Goal: Navigation & Orientation: Find specific page/section

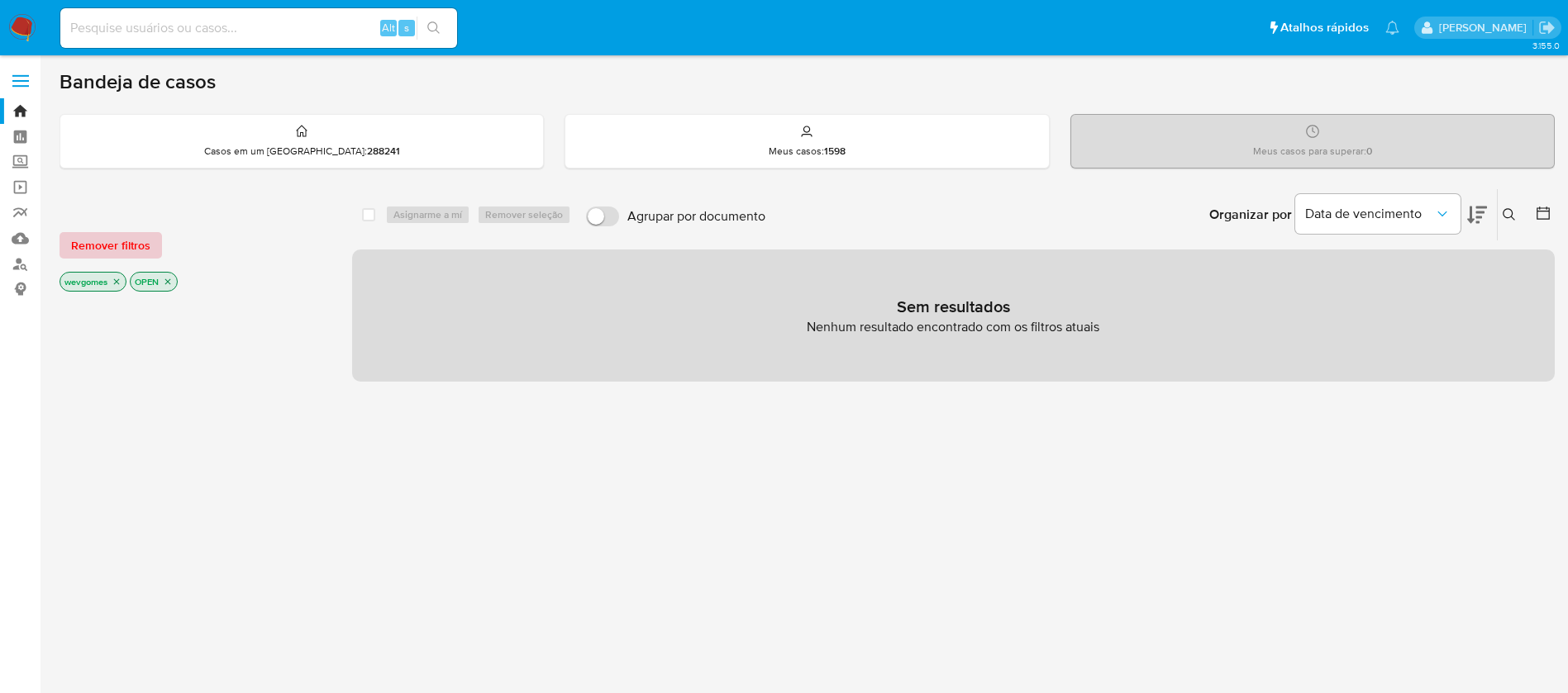
click at [114, 251] on span "Remover filtros" at bounding box center [111, 244] width 80 height 23
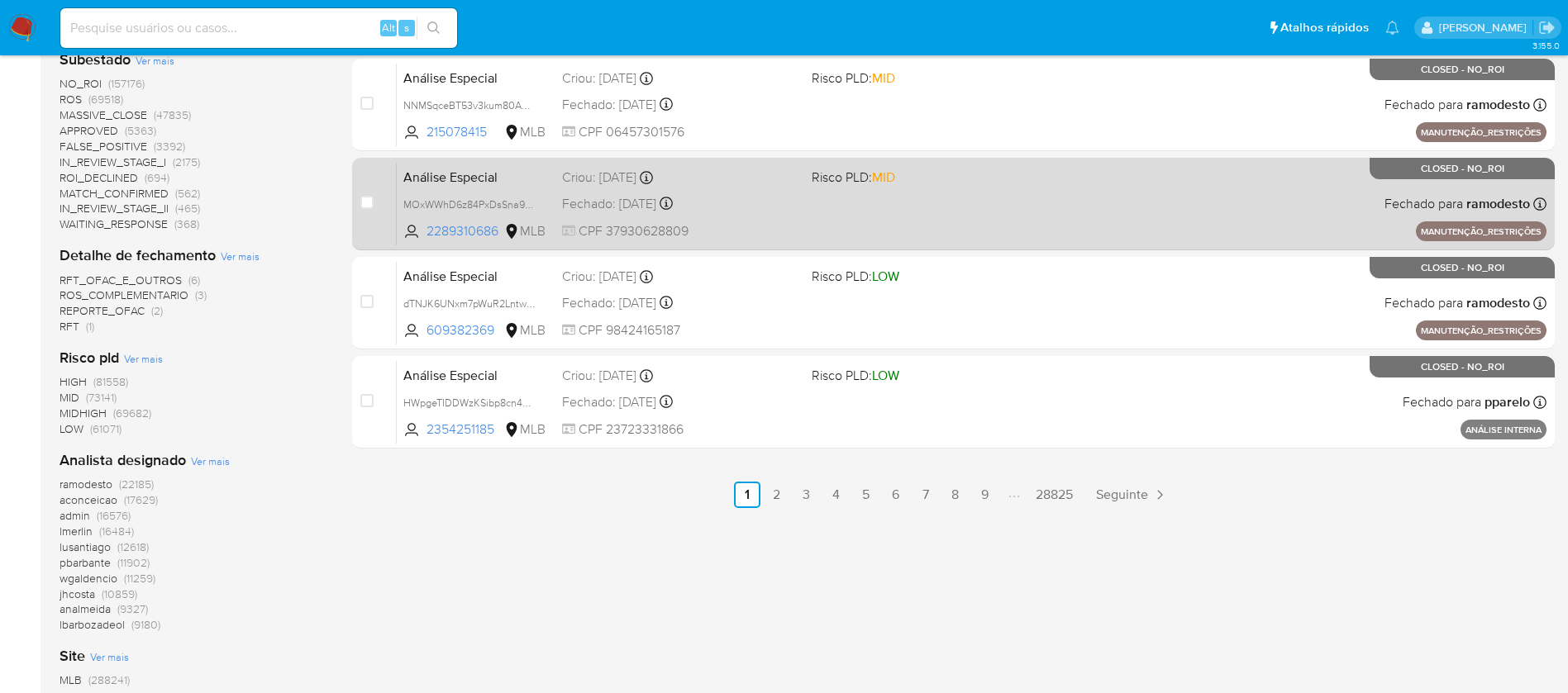
scroll to position [826, 0]
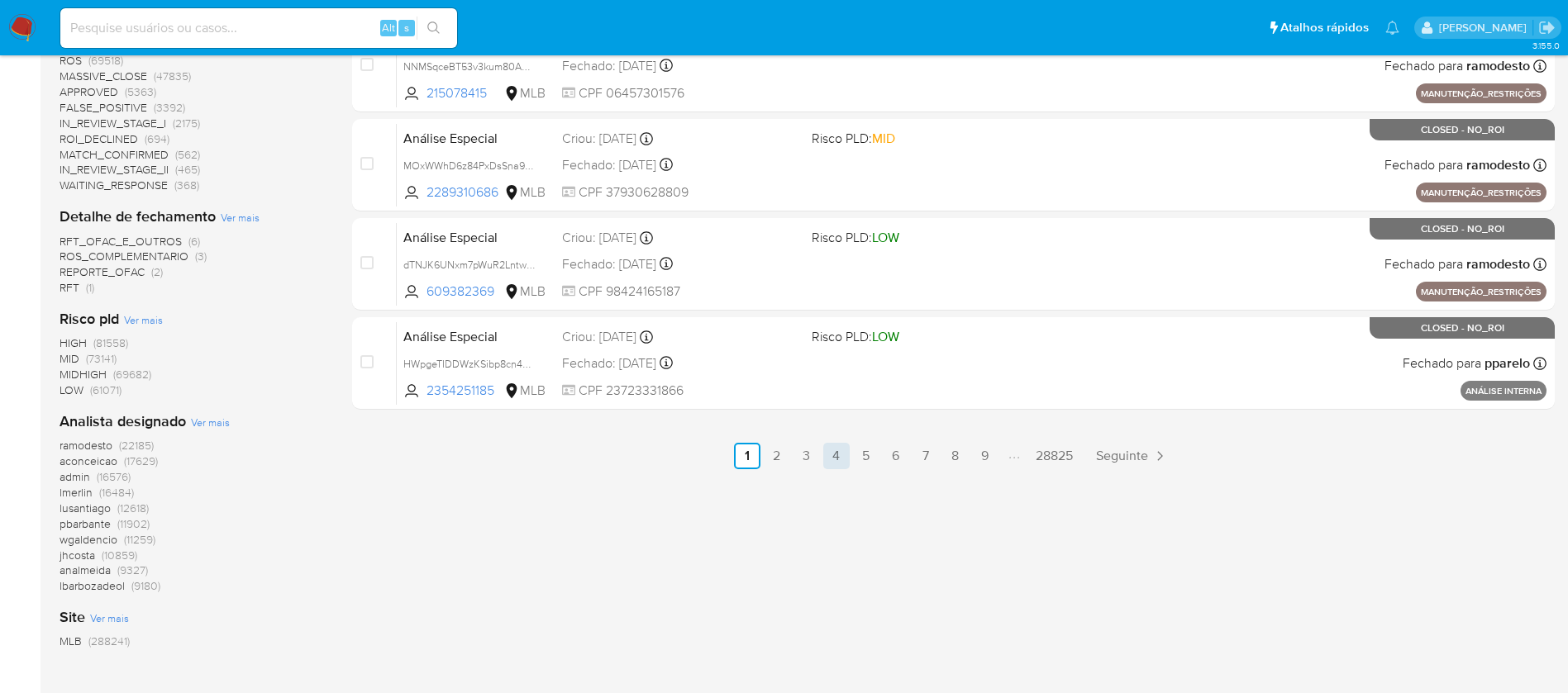
click at [836, 453] on link "4" at bounding box center [836, 456] width 27 height 27
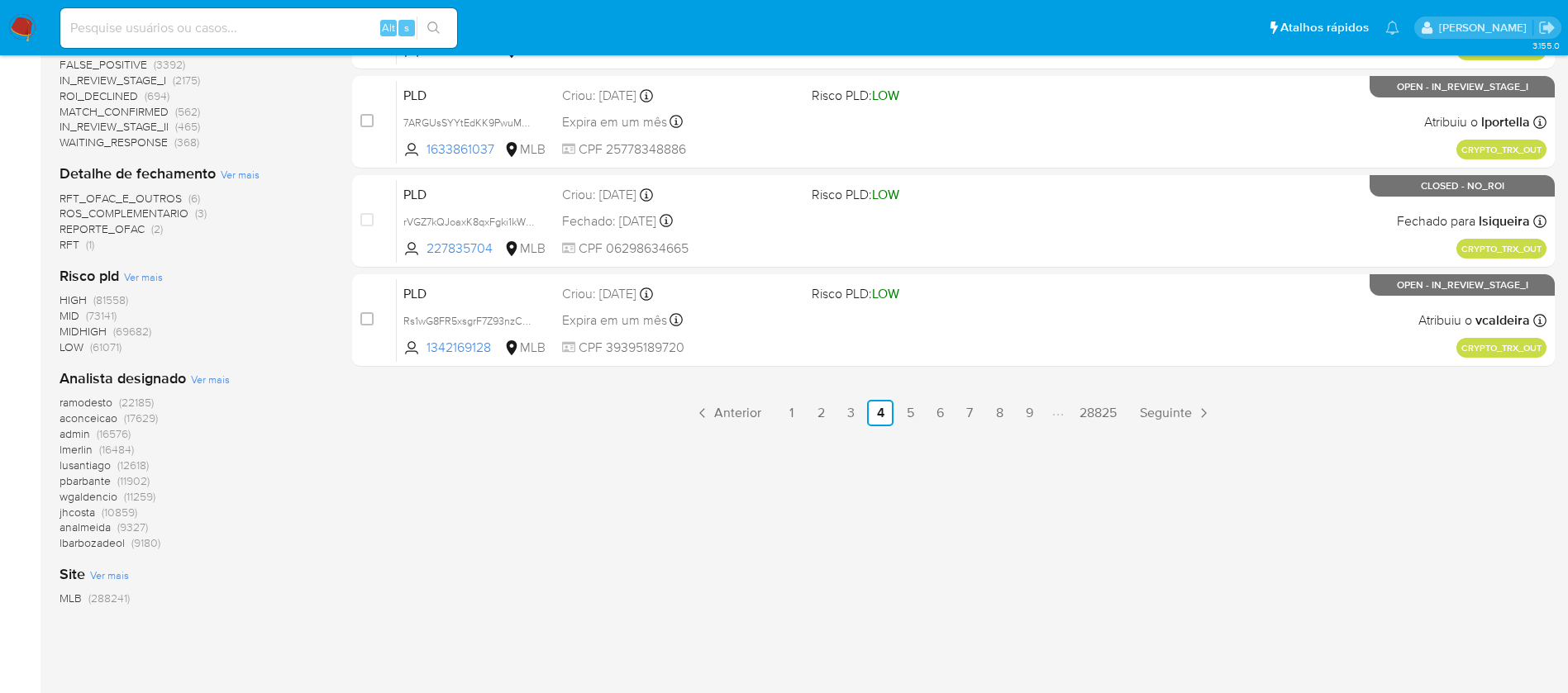
scroll to position [872, 0]
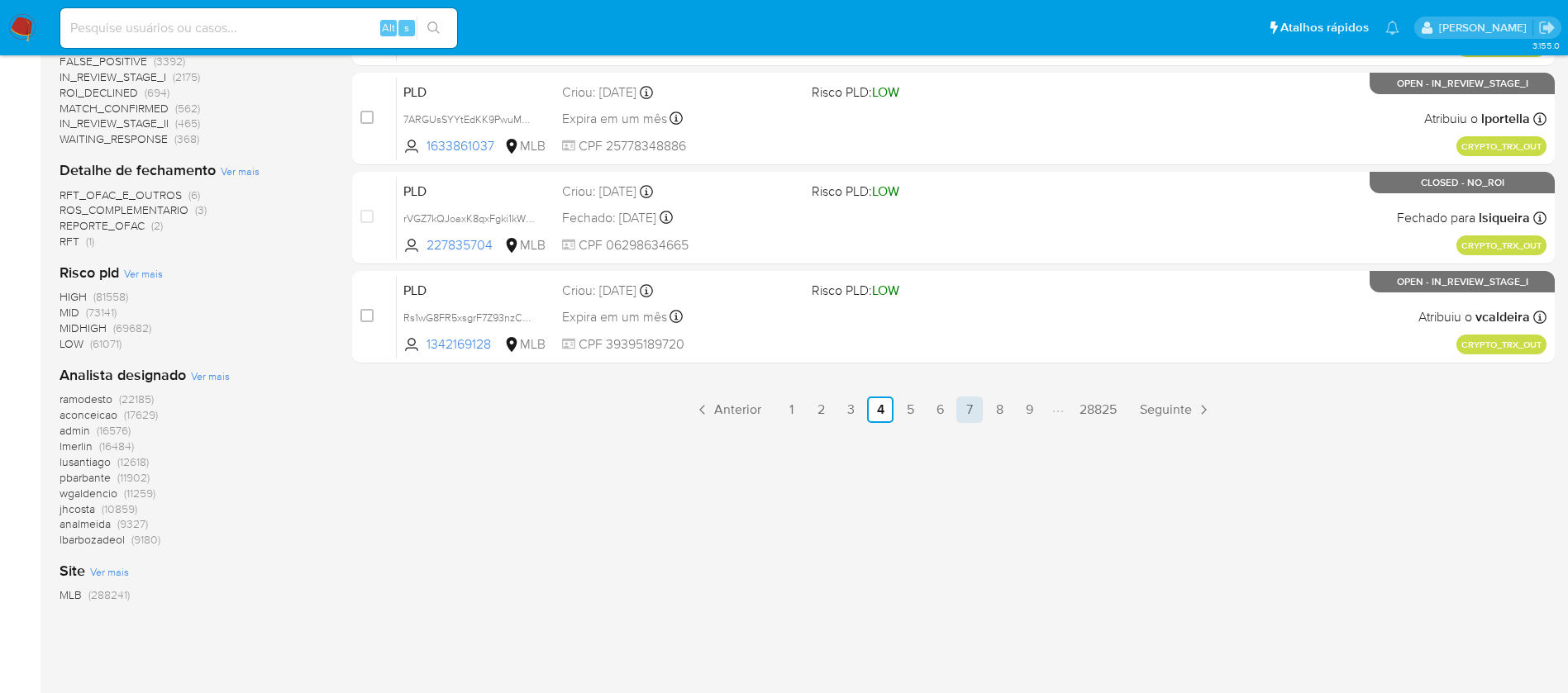
click at [969, 408] on link "7" at bounding box center [969, 409] width 27 height 27
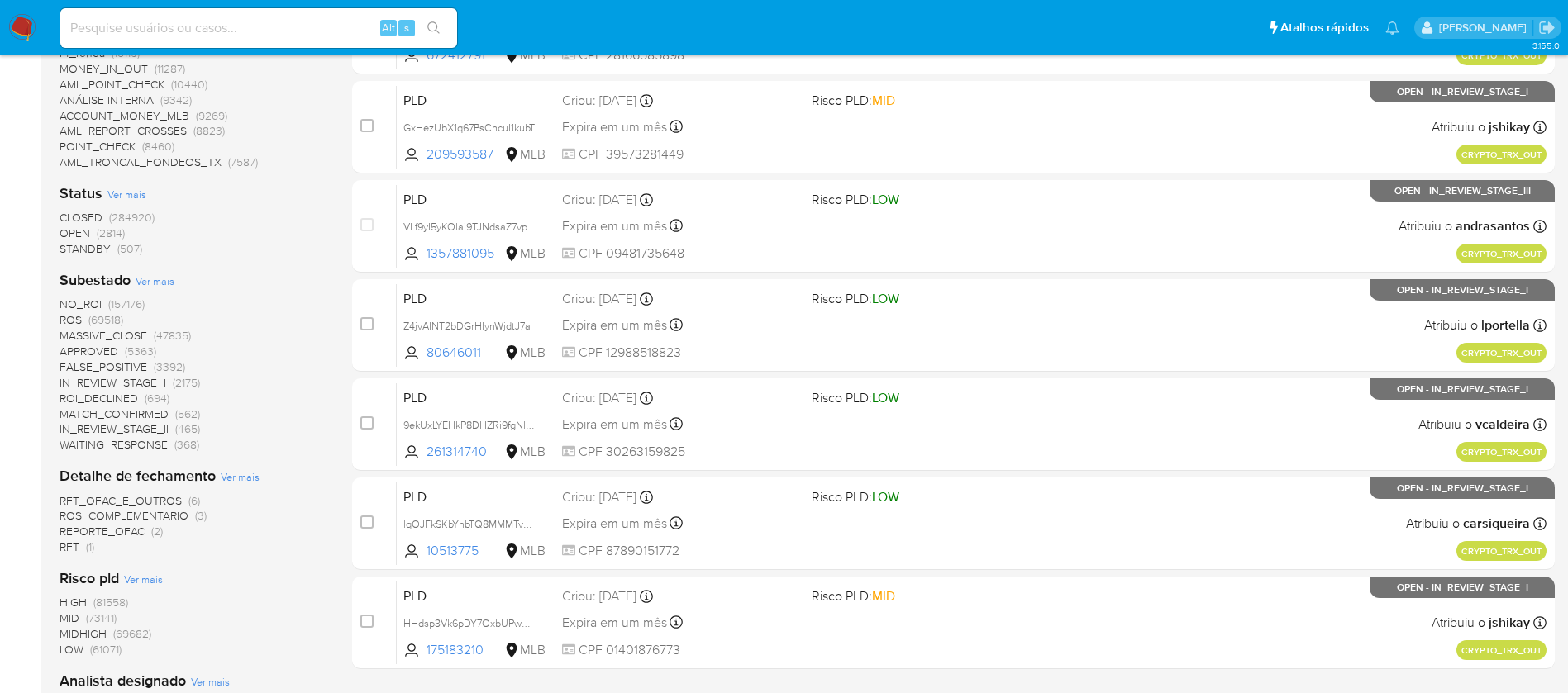
scroll to position [707, 0]
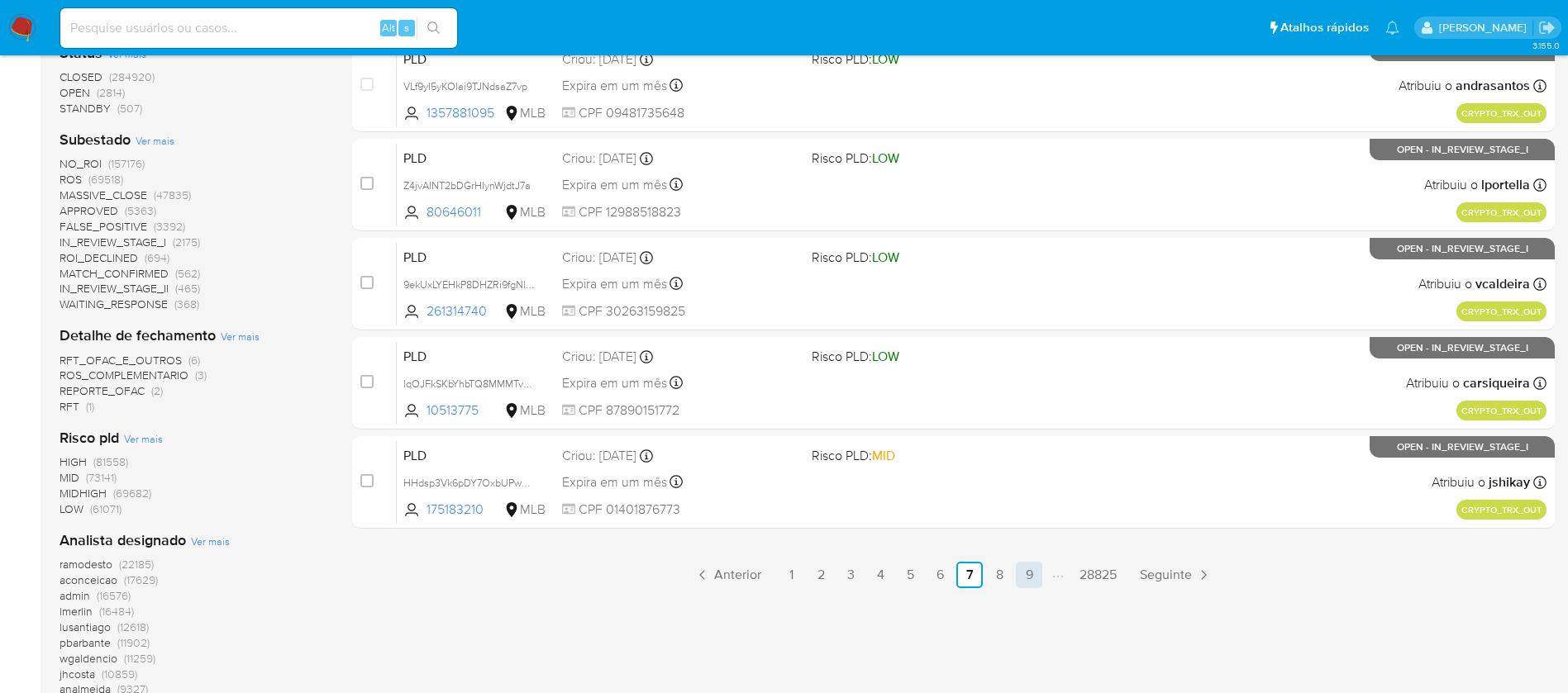
click at [1027, 582] on link "9" at bounding box center [1029, 575] width 27 height 27
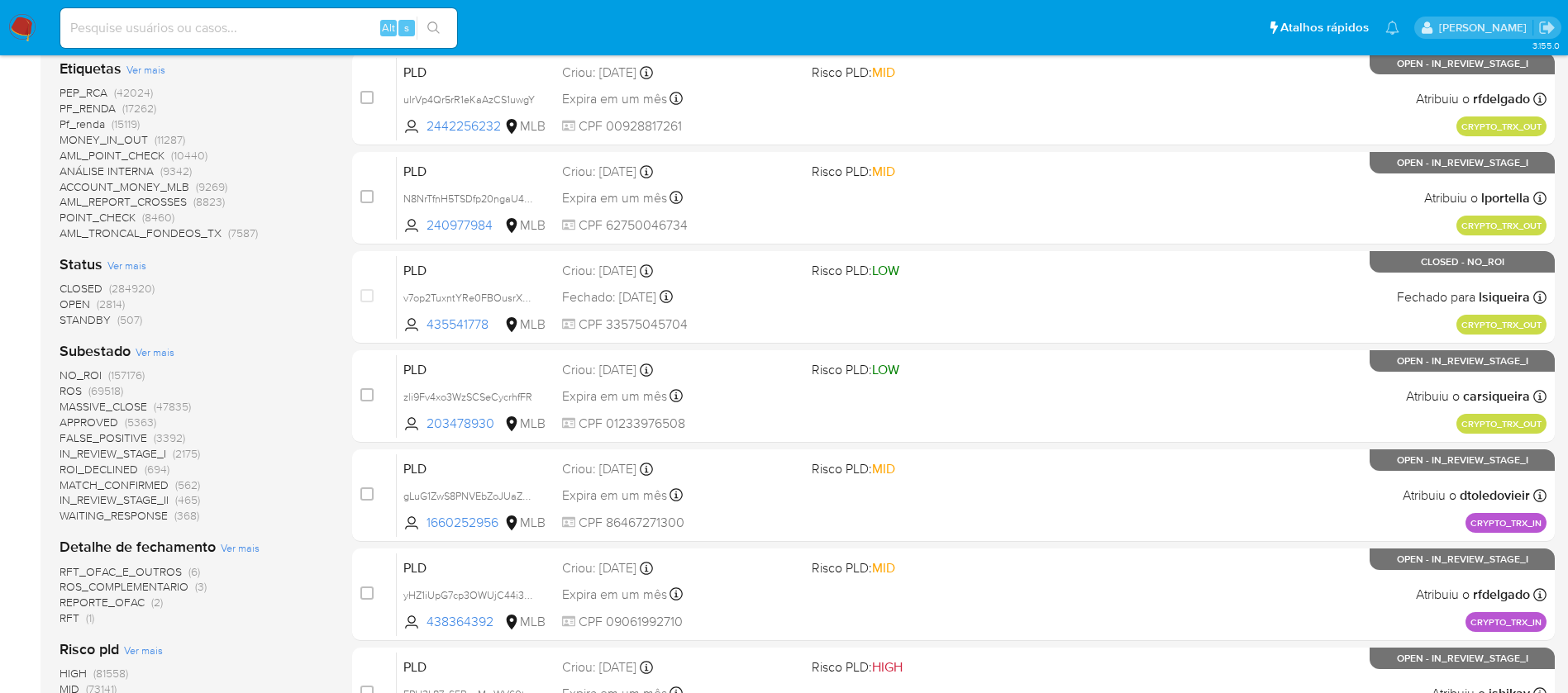
scroll to position [872, 0]
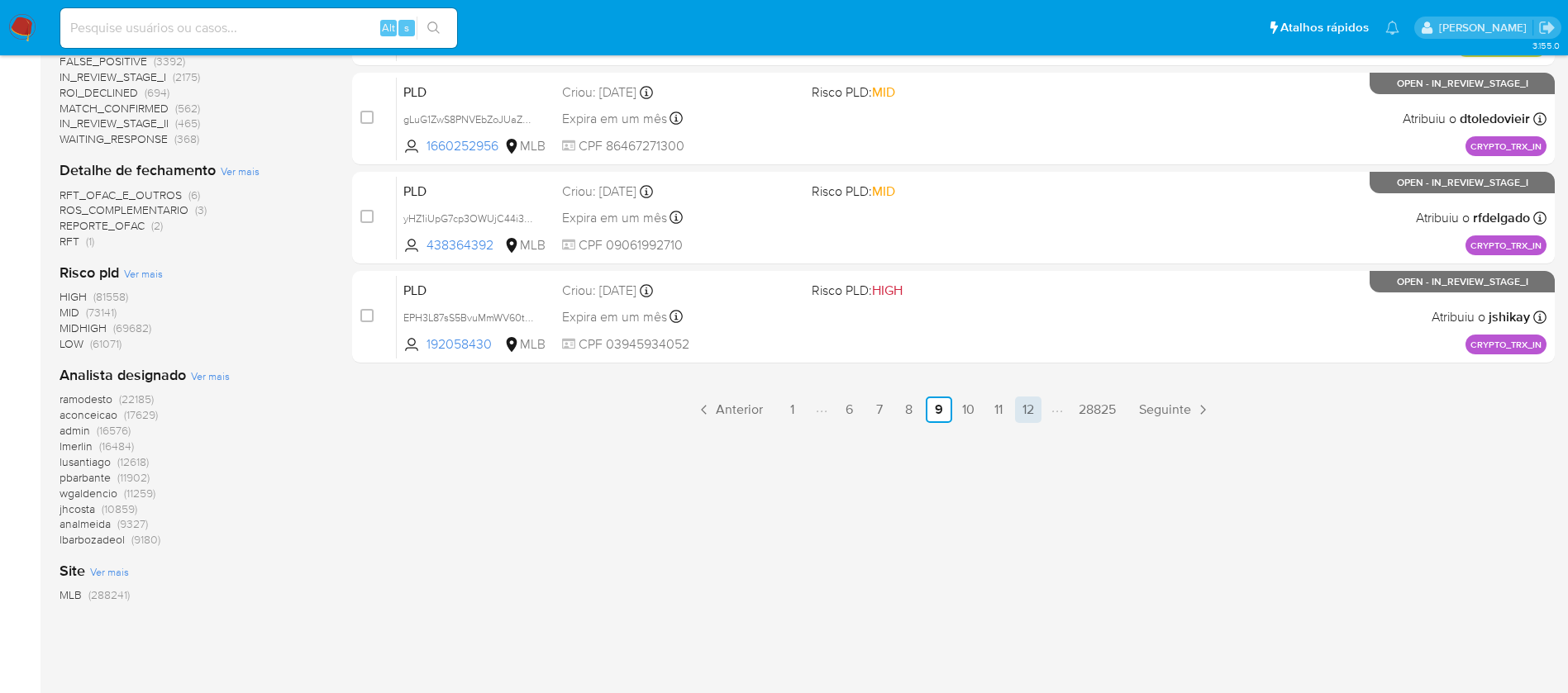
click at [1031, 421] on link "12" at bounding box center [1028, 409] width 27 height 27
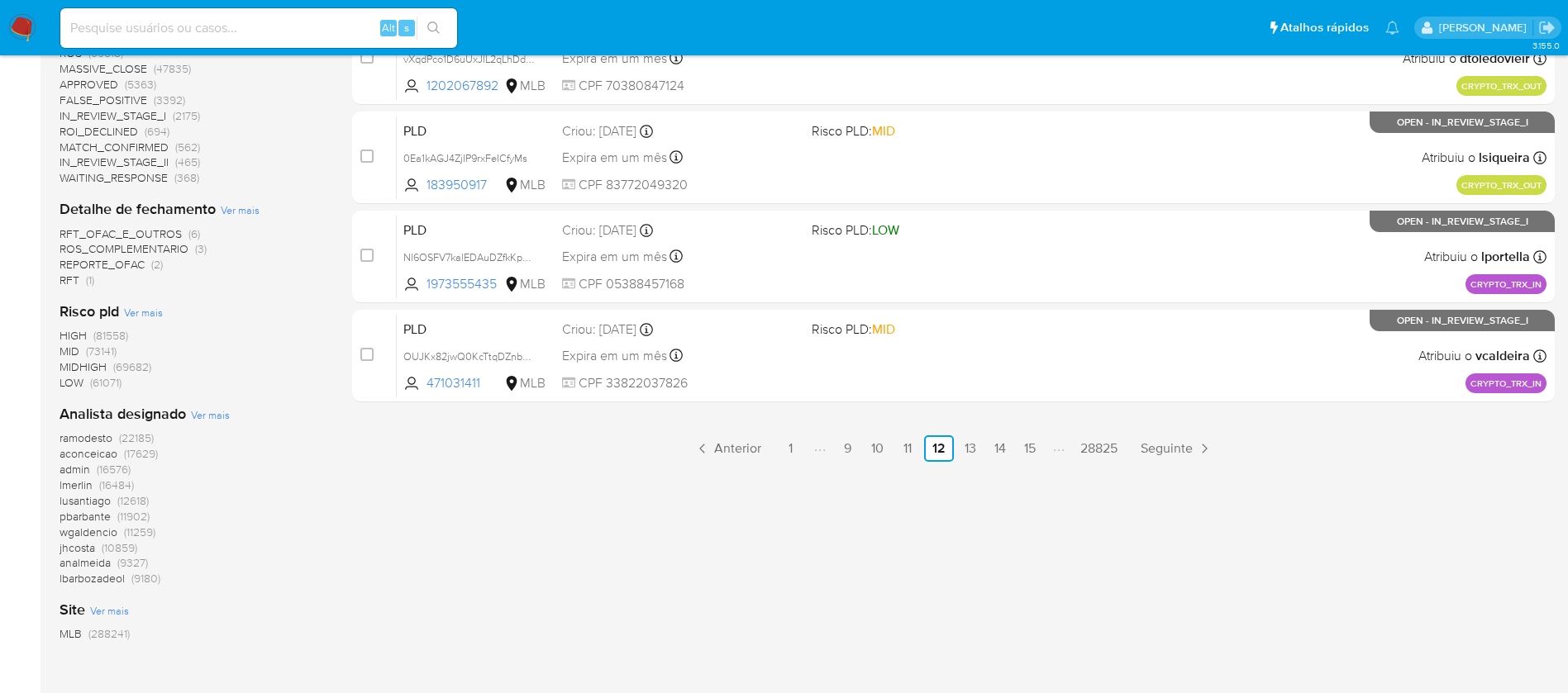
scroll to position [872, 0]
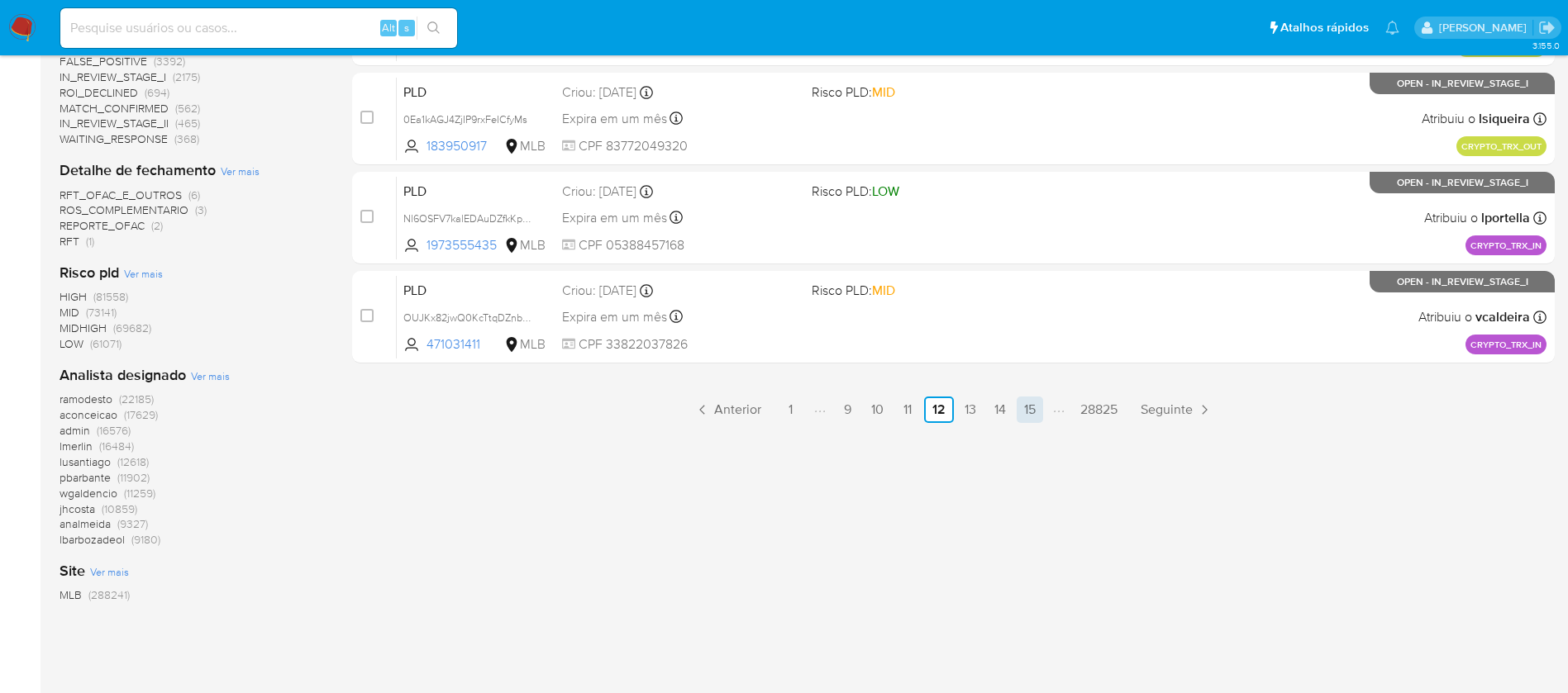
click at [1033, 409] on link "15" at bounding box center [1029, 409] width 27 height 27
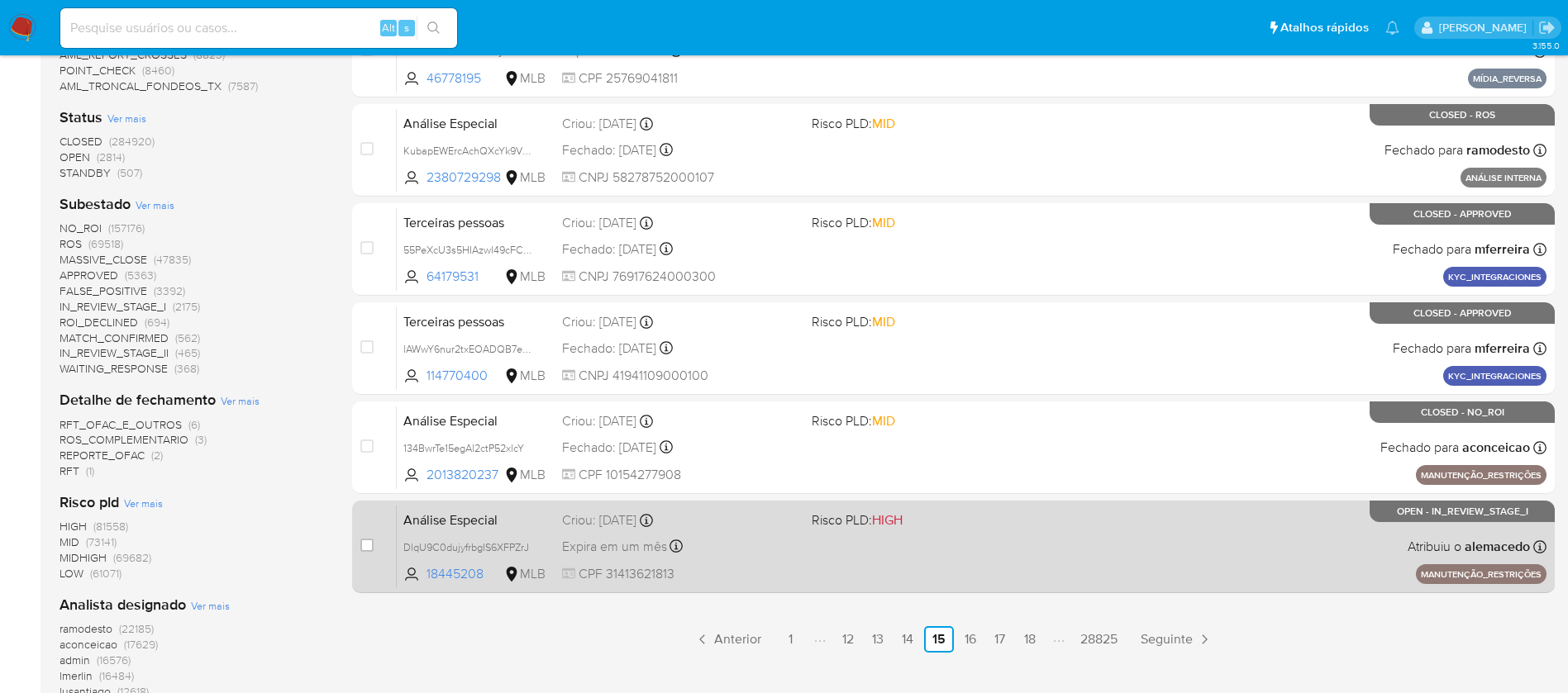
scroll to position [661, 0]
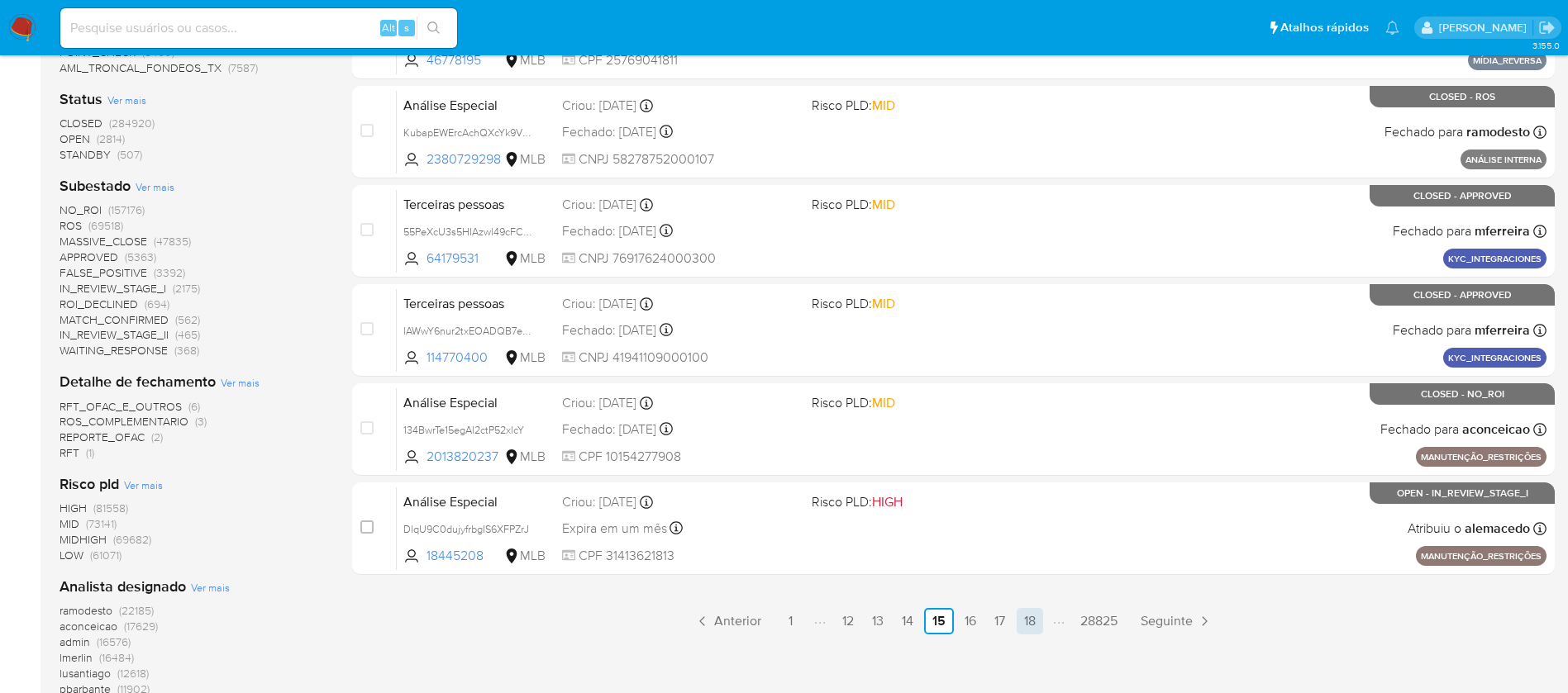
click at [1028, 623] on link "18" at bounding box center [1029, 621] width 27 height 27
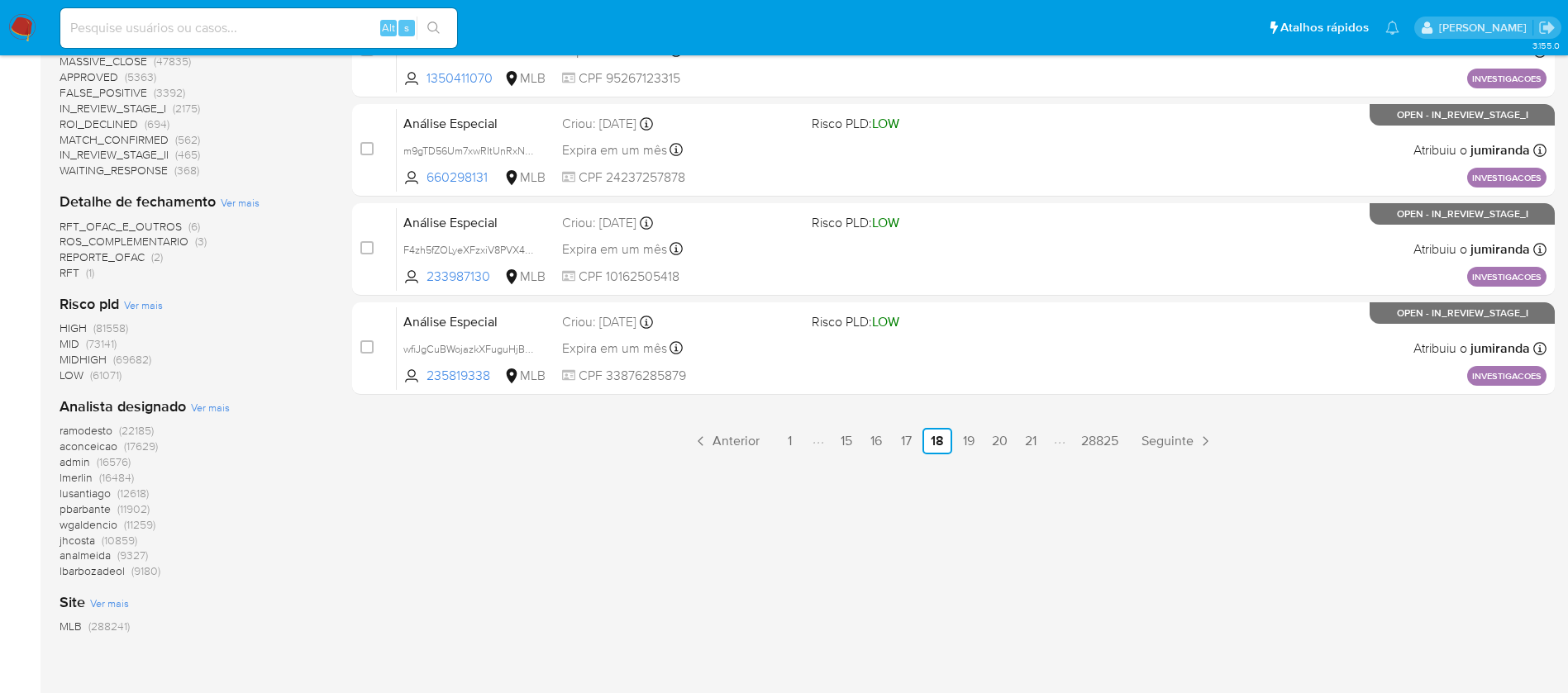
scroll to position [872, 0]
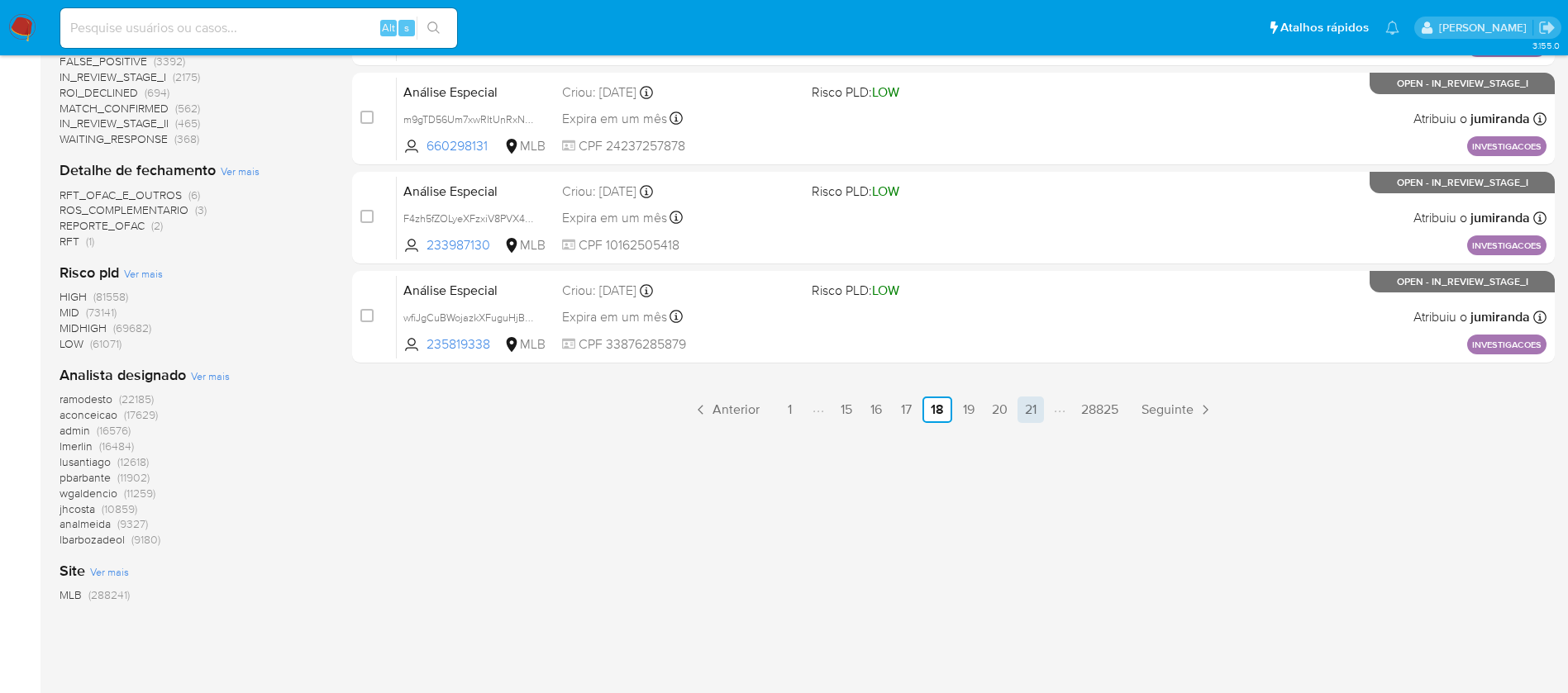
click at [1033, 415] on link "21" at bounding box center [1030, 409] width 27 height 27
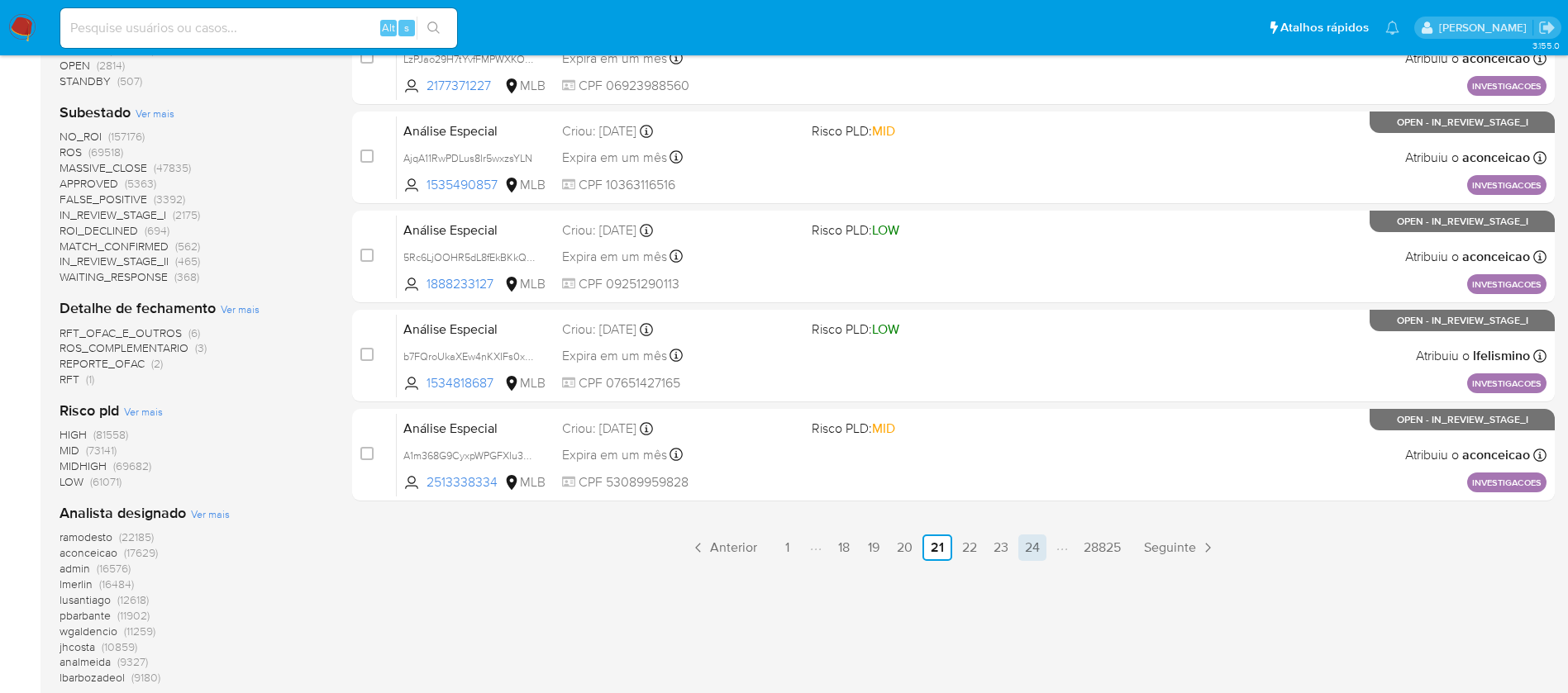
scroll to position [707, 0]
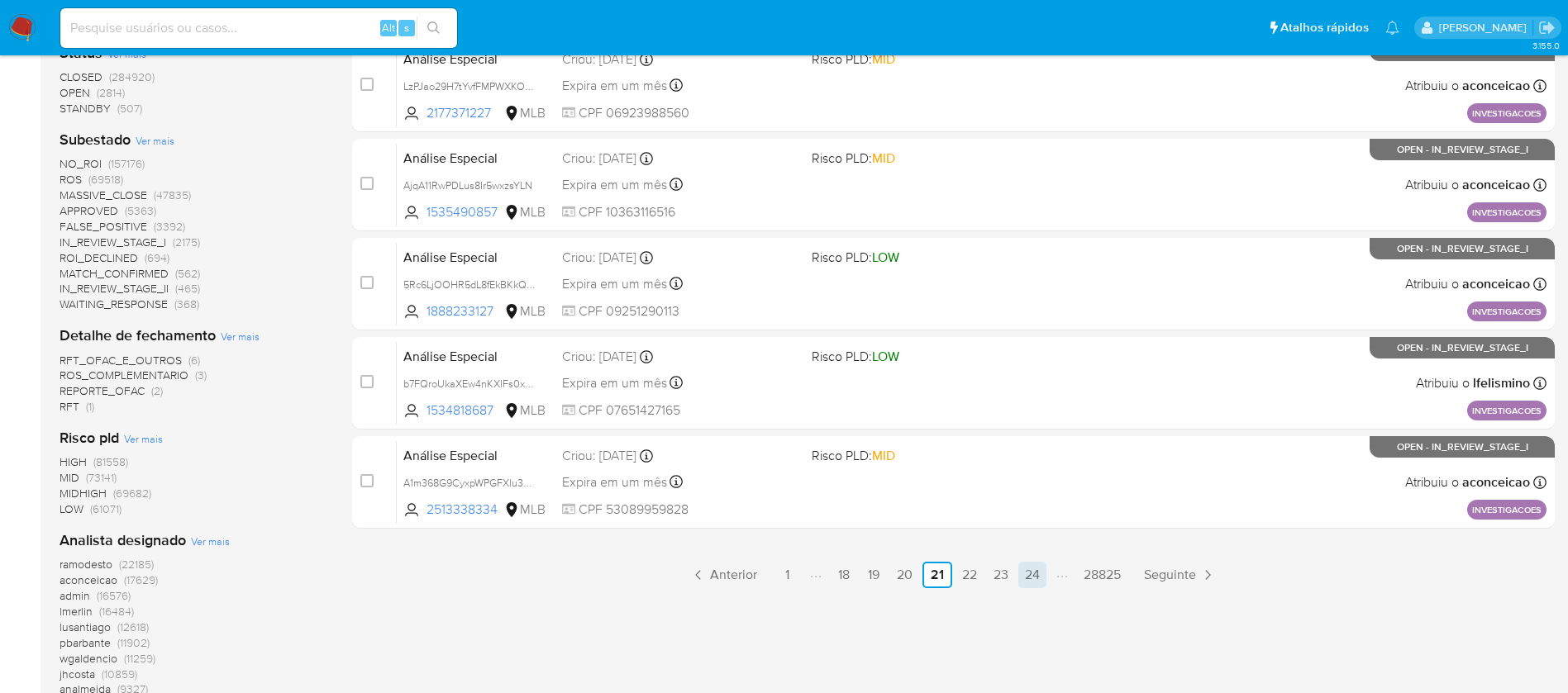
click at [1028, 573] on link "24" at bounding box center [1032, 575] width 28 height 27
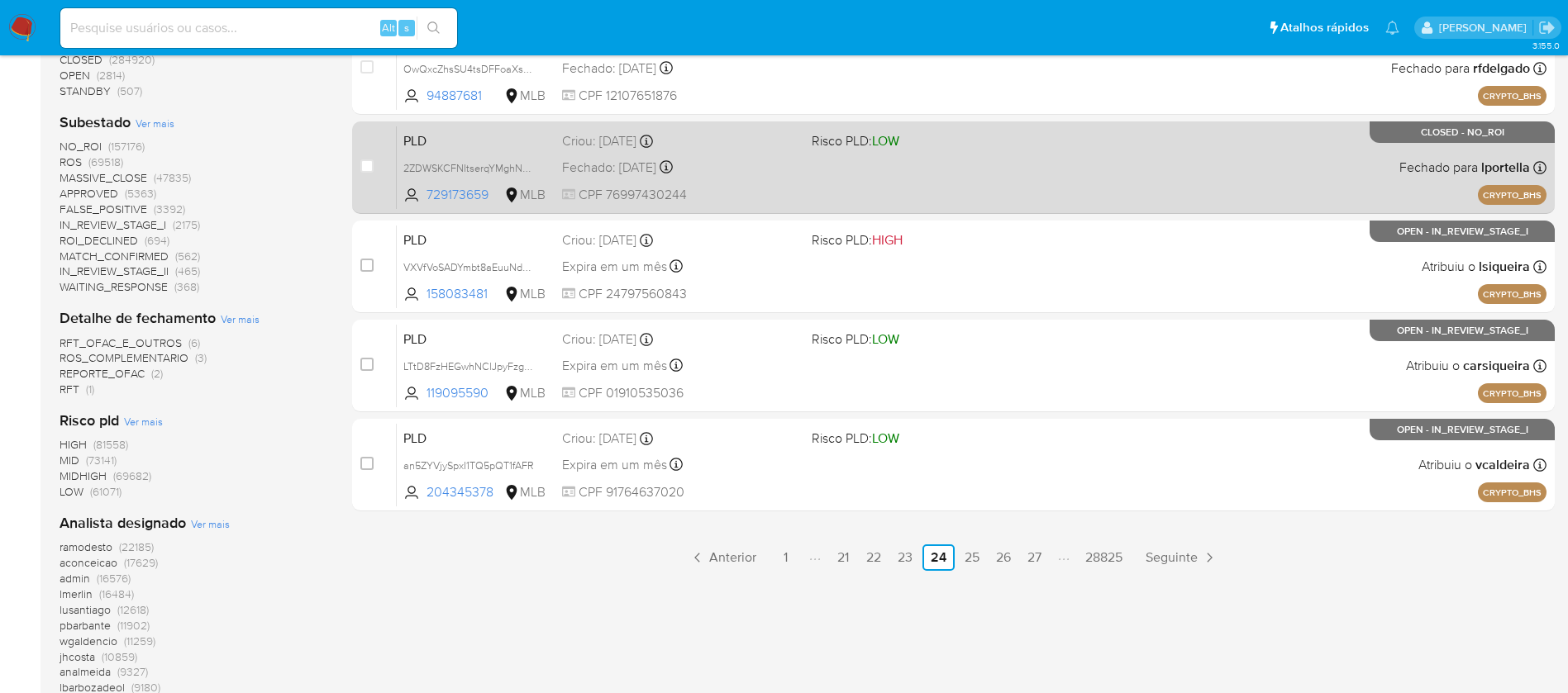
scroll to position [826, 0]
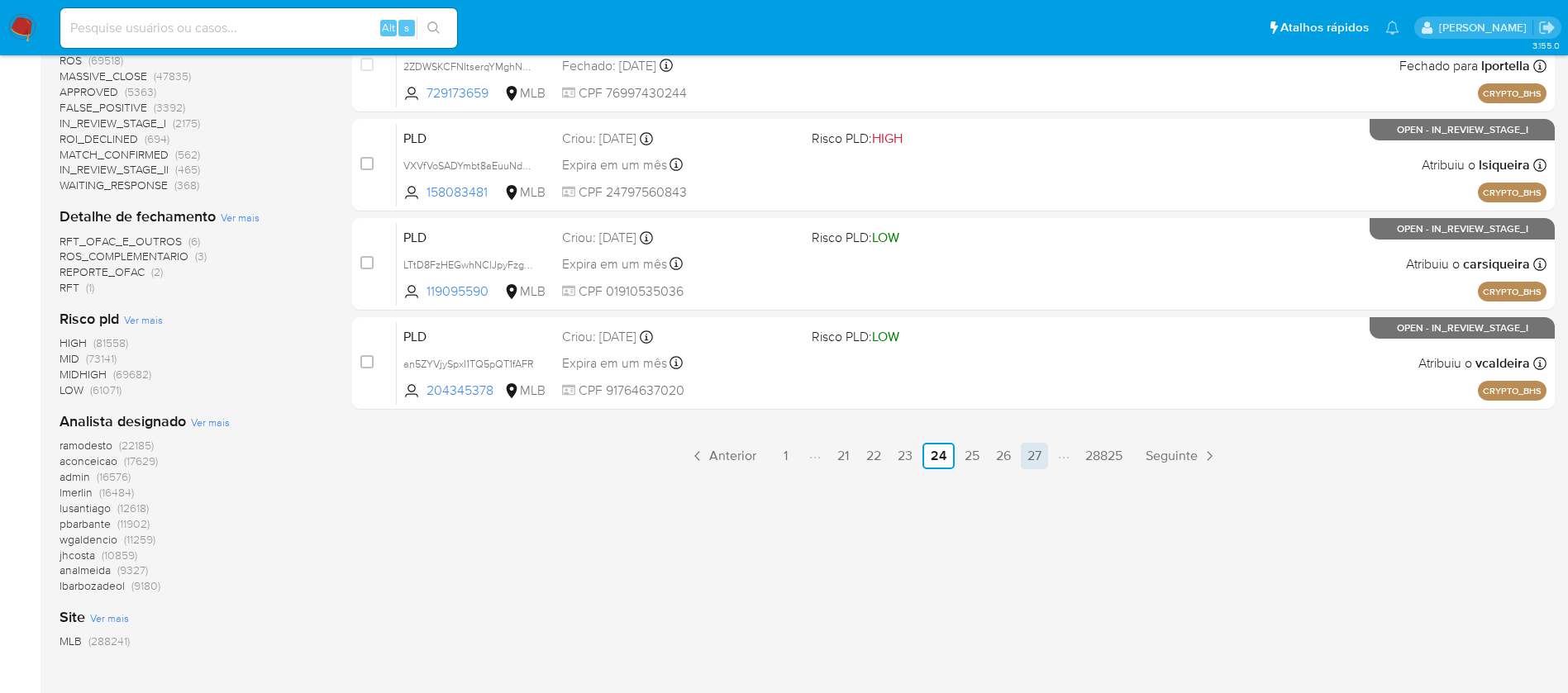
click at [1044, 446] on link "27" at bounding box center [1034, 456] width 27 height 27
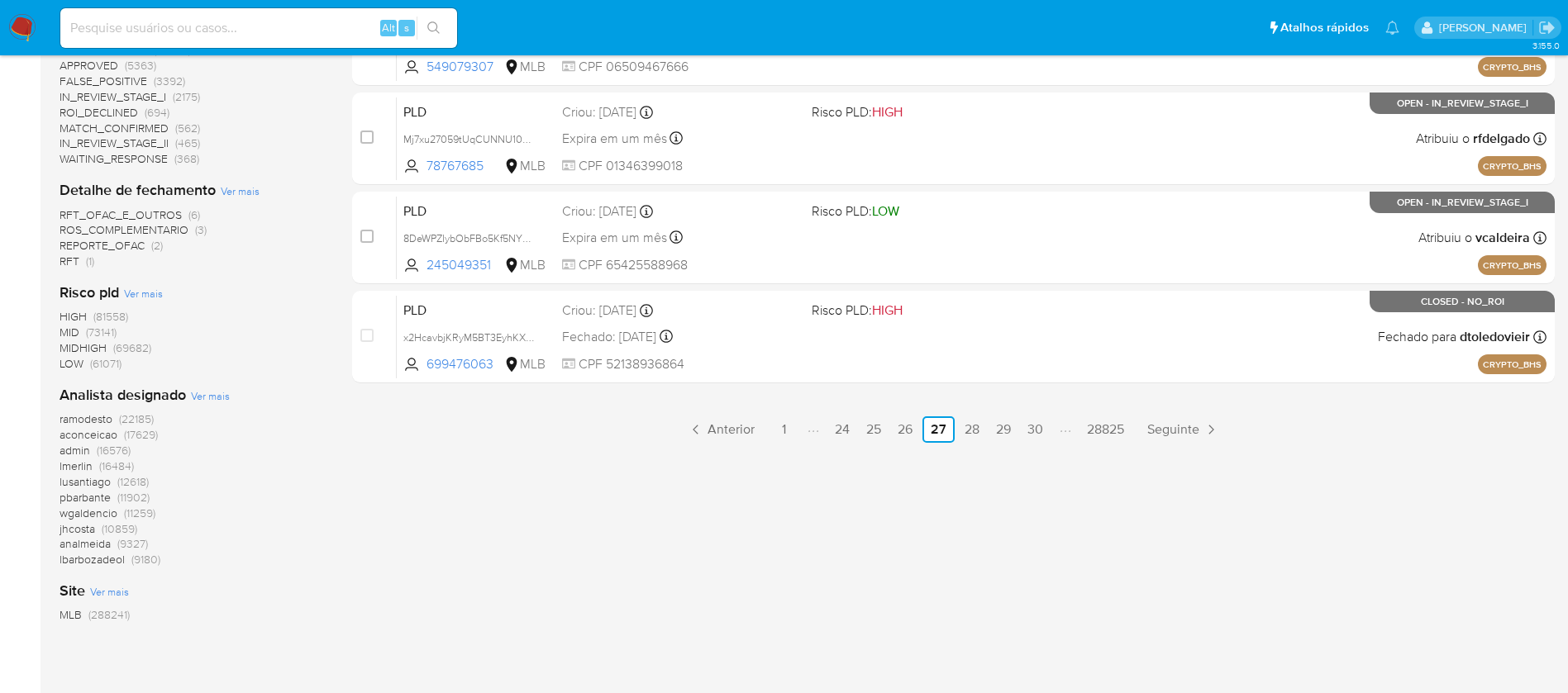
scroll to position [872, 0]
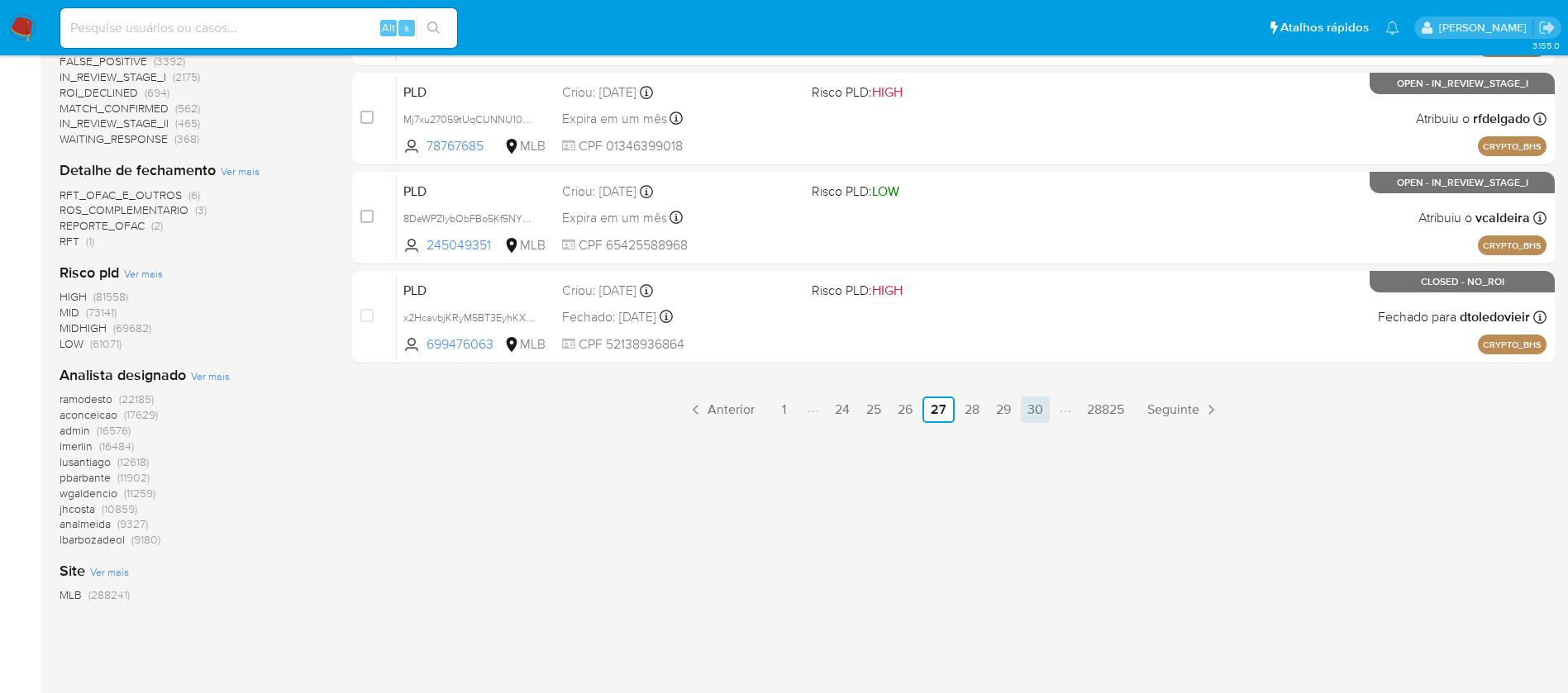
click at [1039, 417] on link "30" at bounding box center [1035, 409] width 29 height 27
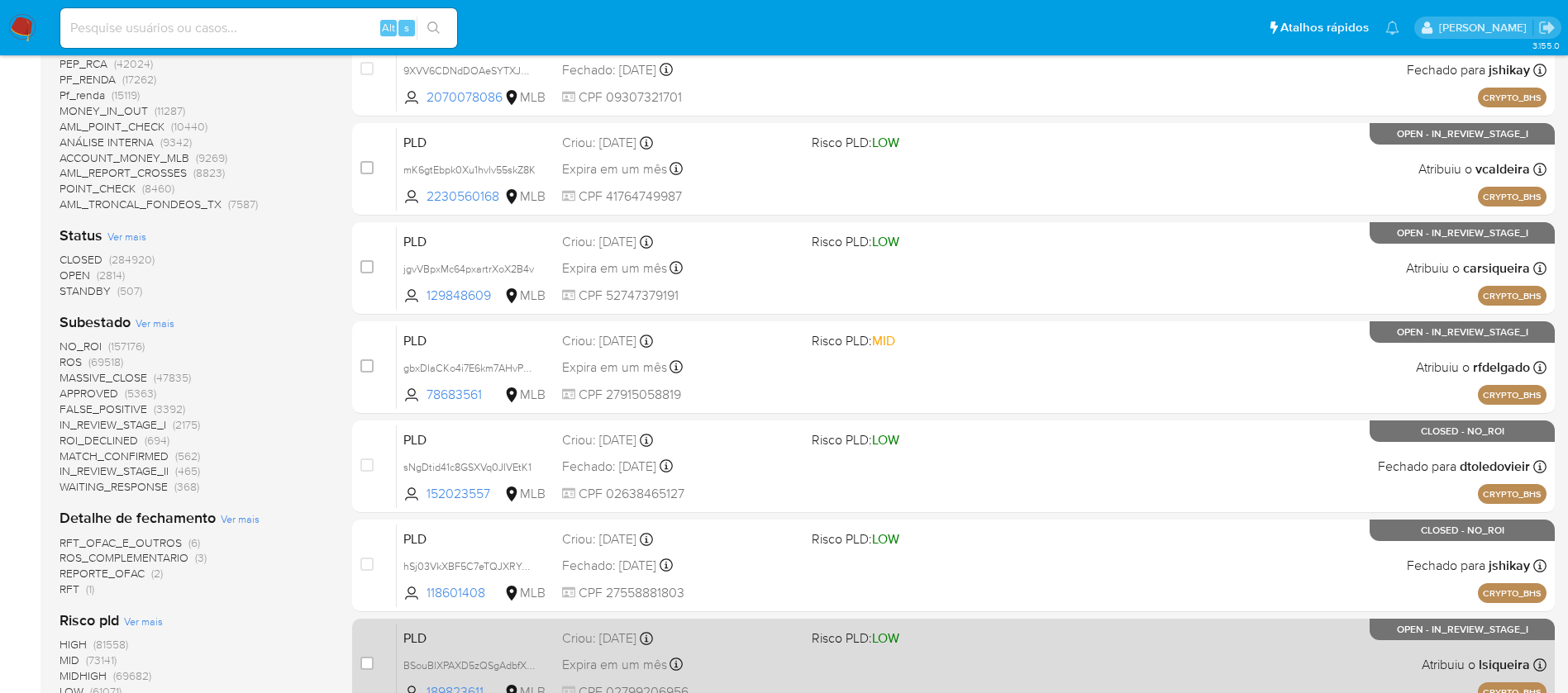
scroll to position [661, 0]
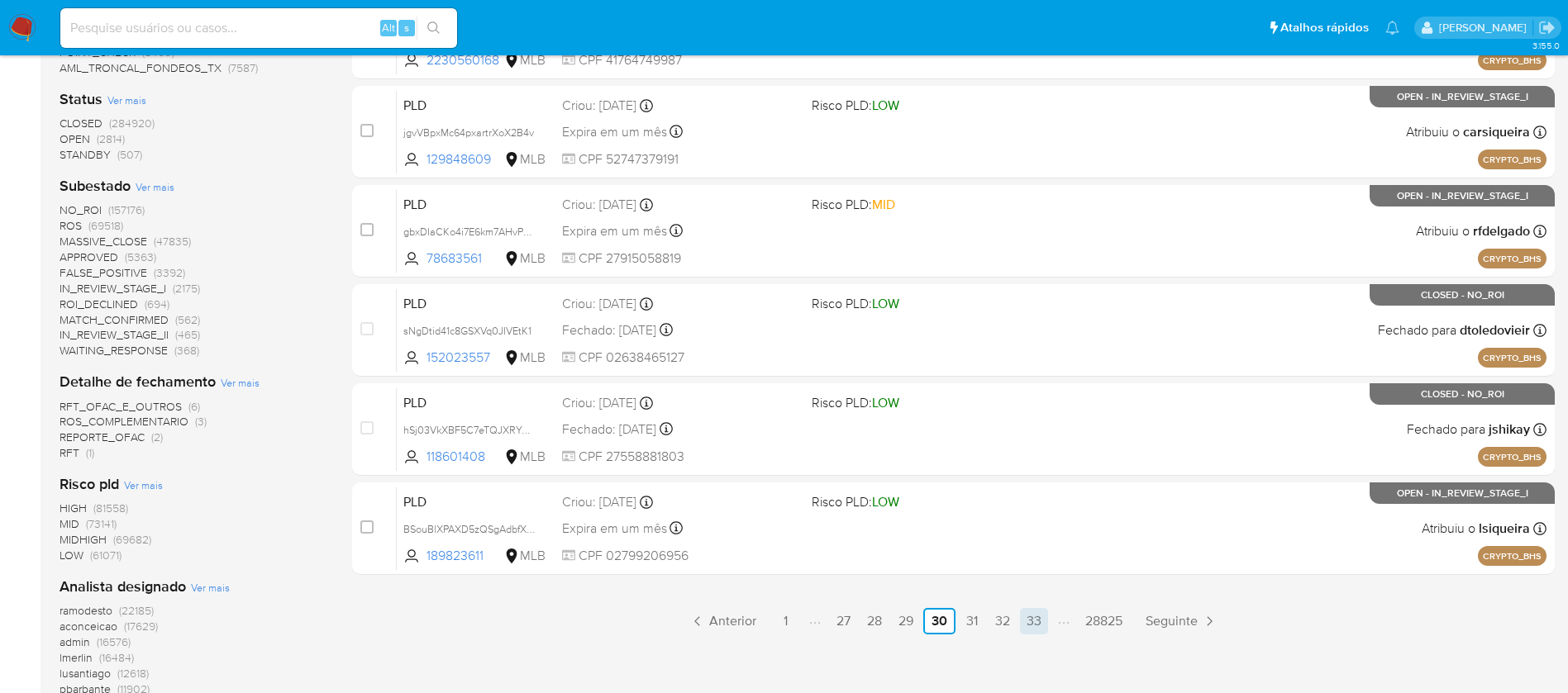
click at [1035, 631] on link "33" at bounding box center [1033, 621] width 28 height 27
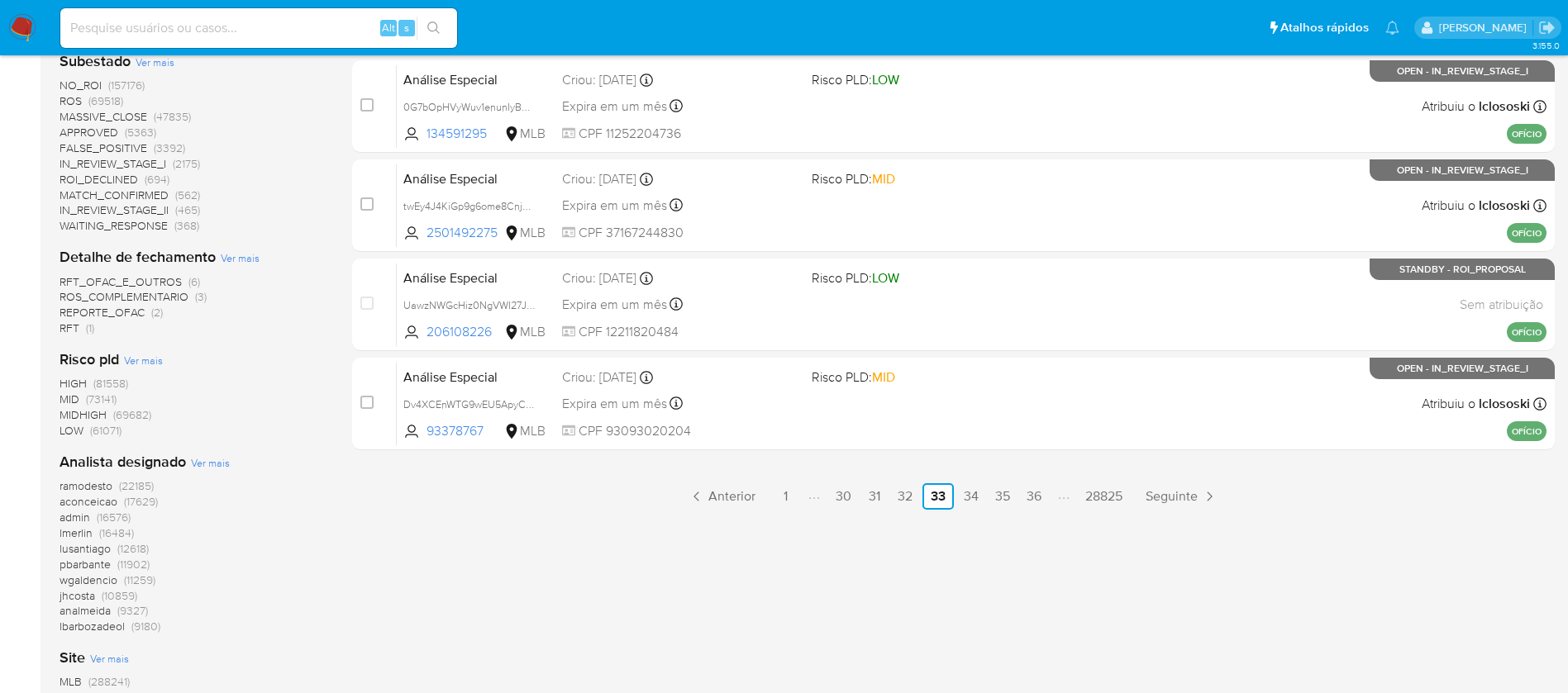
scroll to position [826, 0]
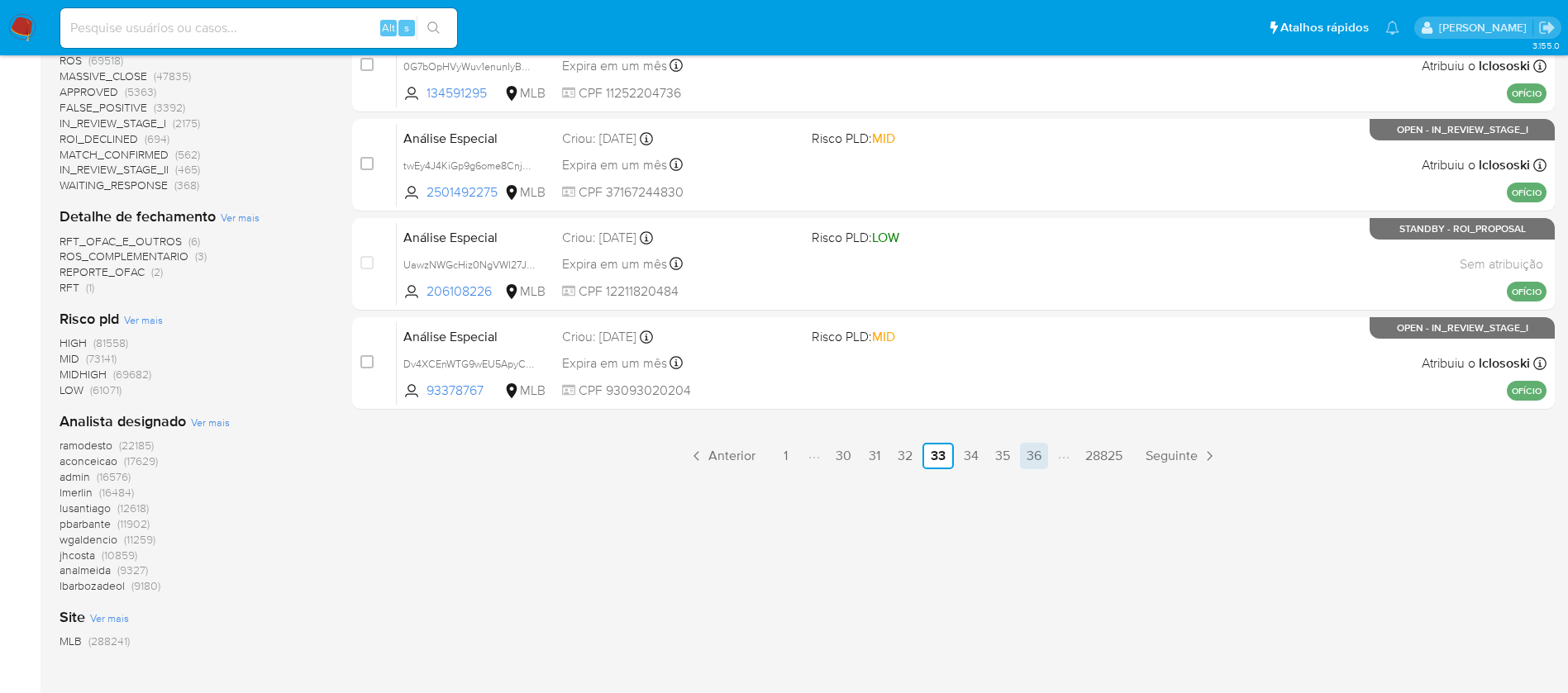
click at [1029, 461] on link "36" at bounding box center [1033, 456] width 28 height 27
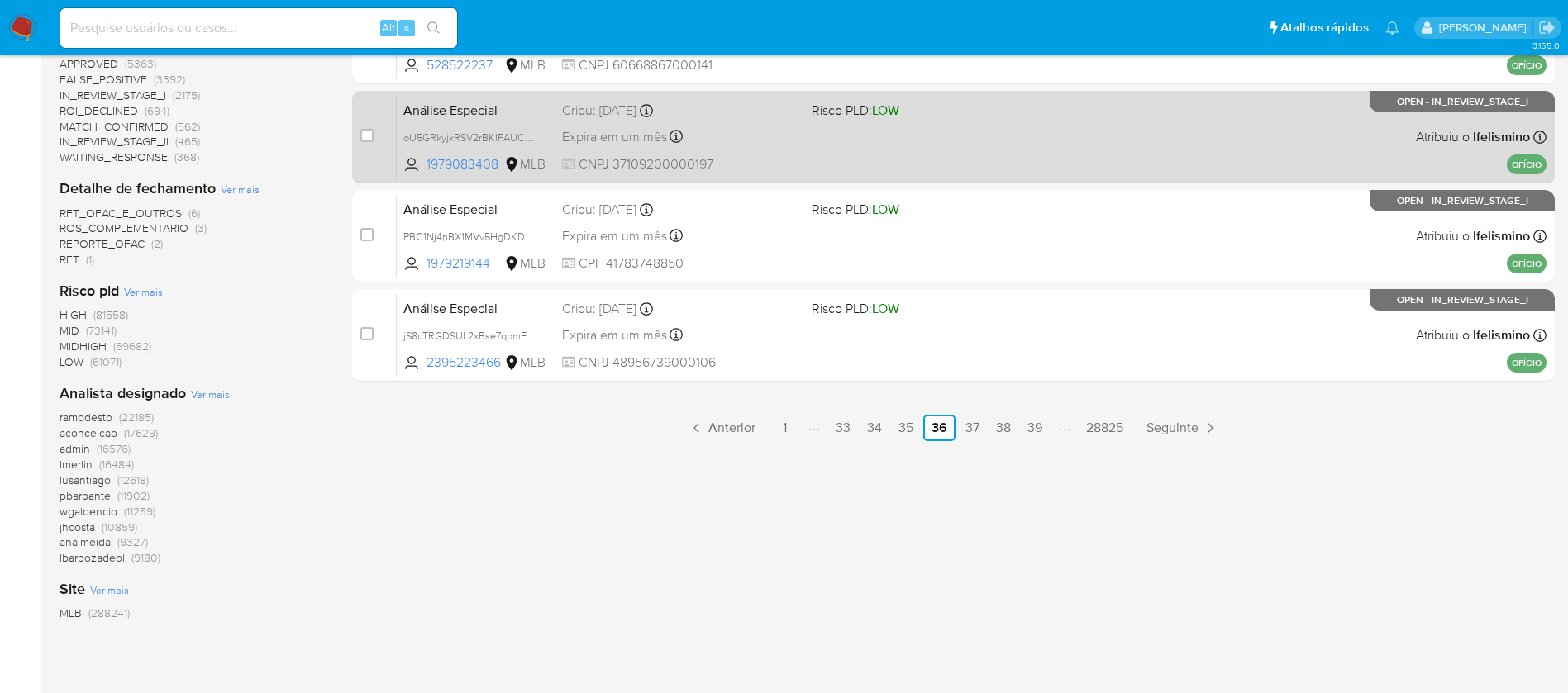
scroll to position [872, 0]
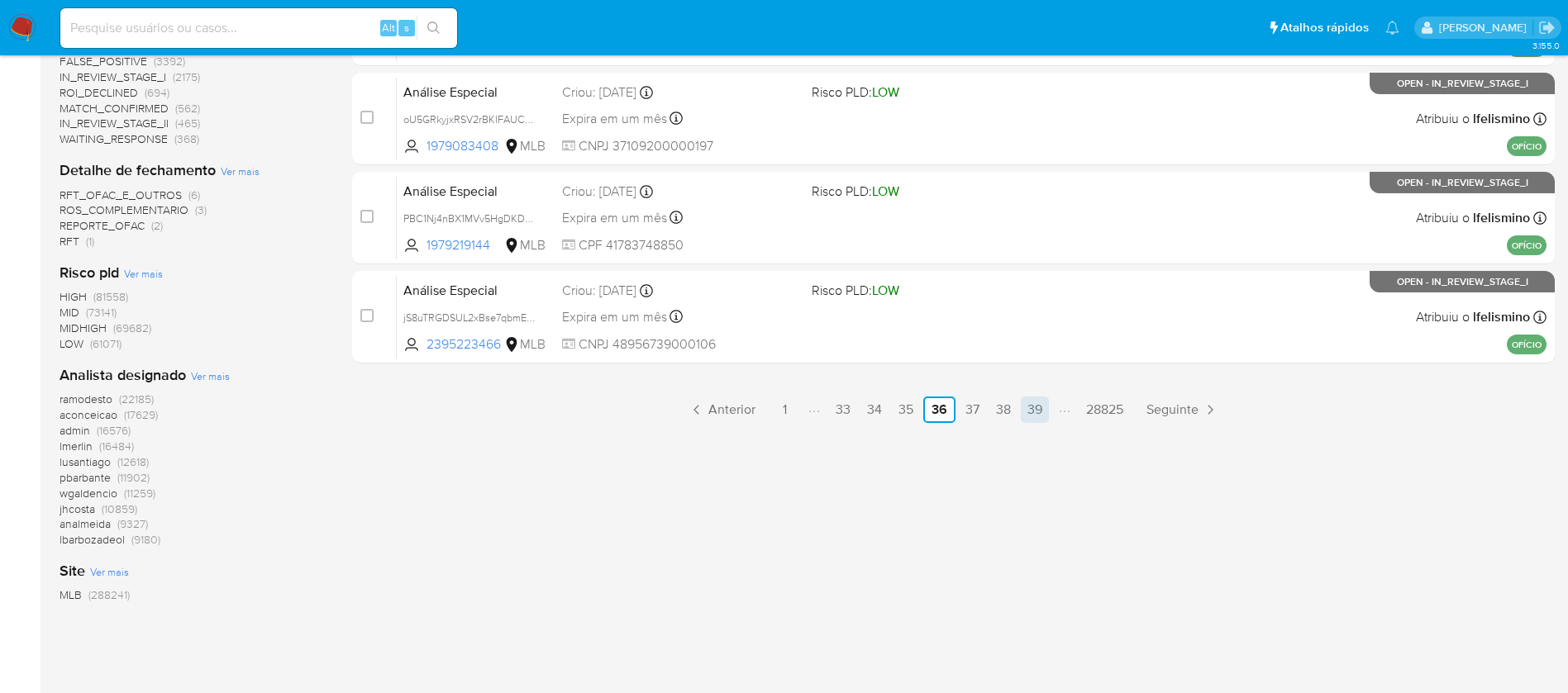
click at [1037, 416] on link "39" at bounding box center [1034, 409] width 28 height 27
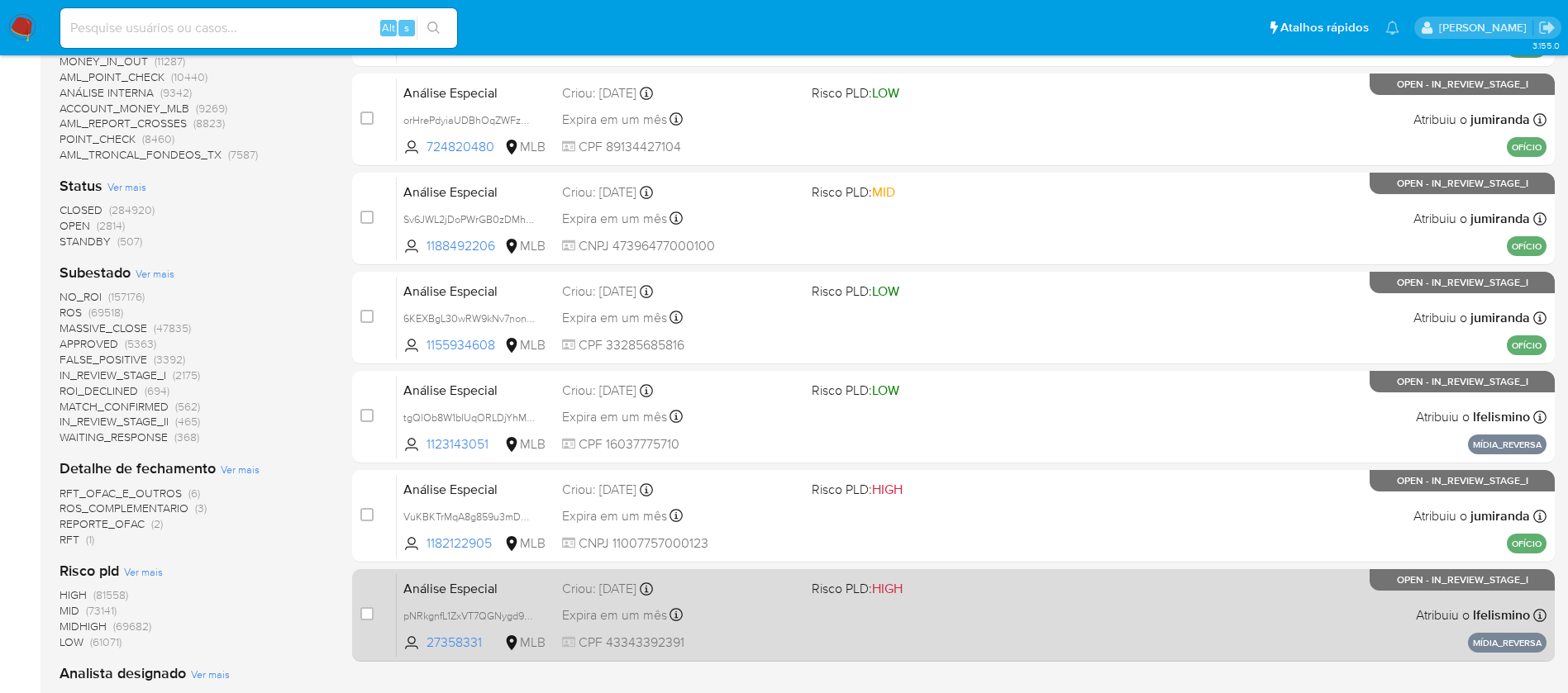
scroll to position [661, 0]
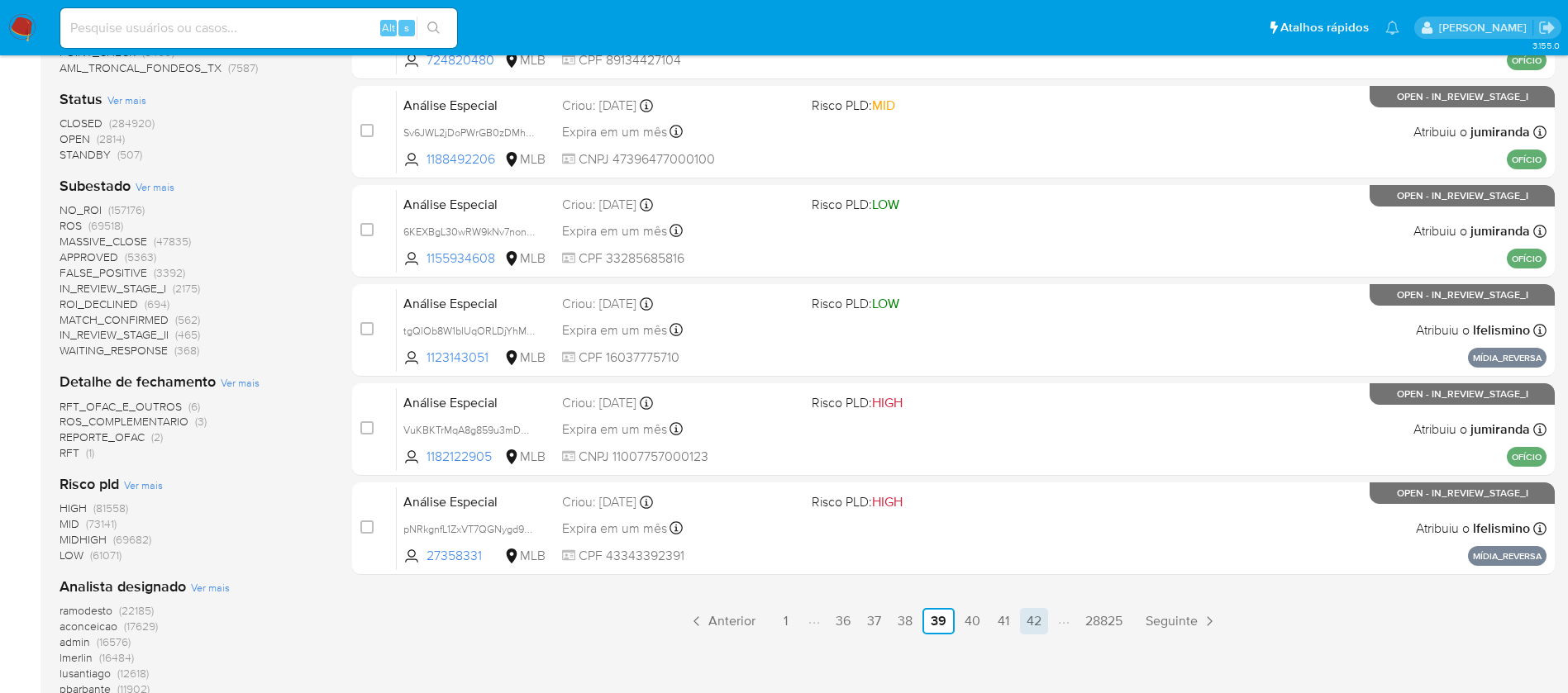
click at [1031, 622] on link "42" at bounding box center [1033, 621] width 28 height 27
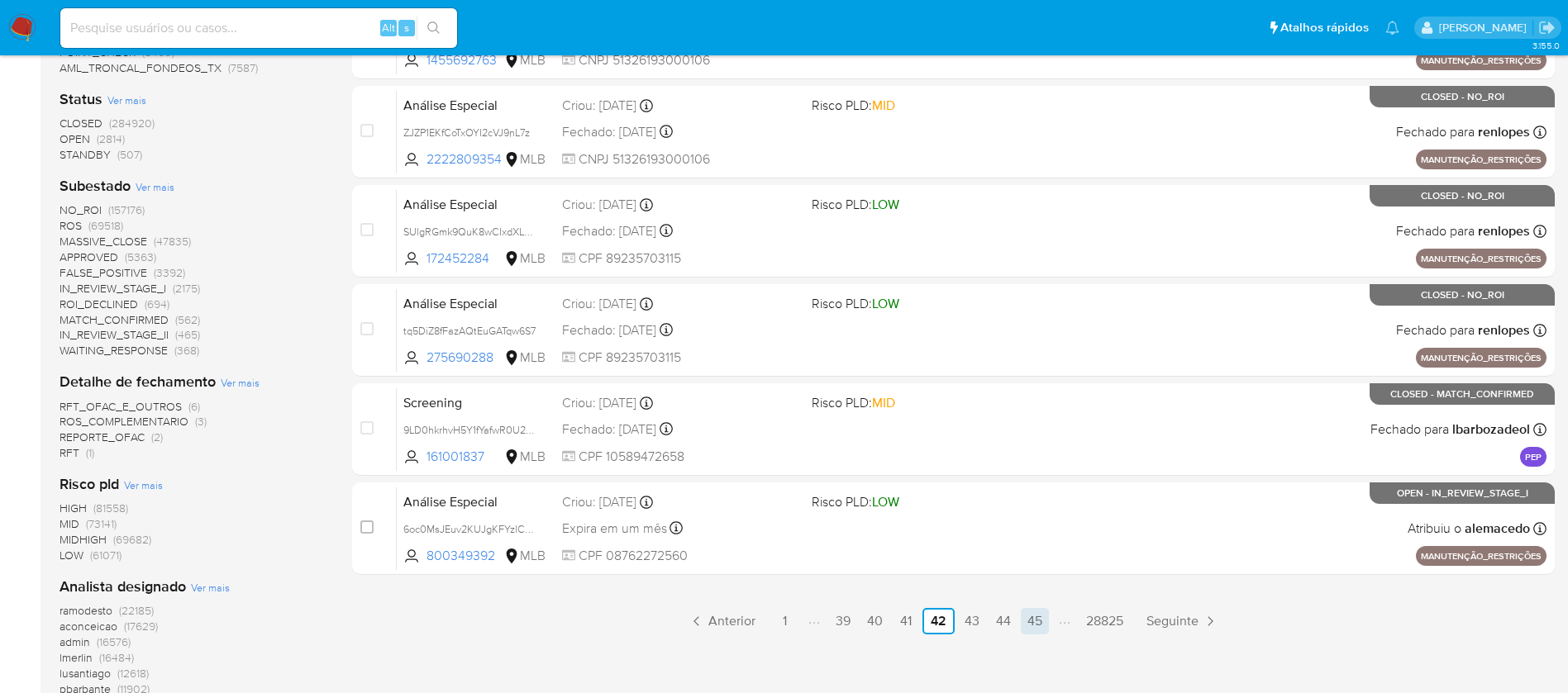
click at [1028, 621] on link "45" at bounding box center [1034, 621] width 28 height 27
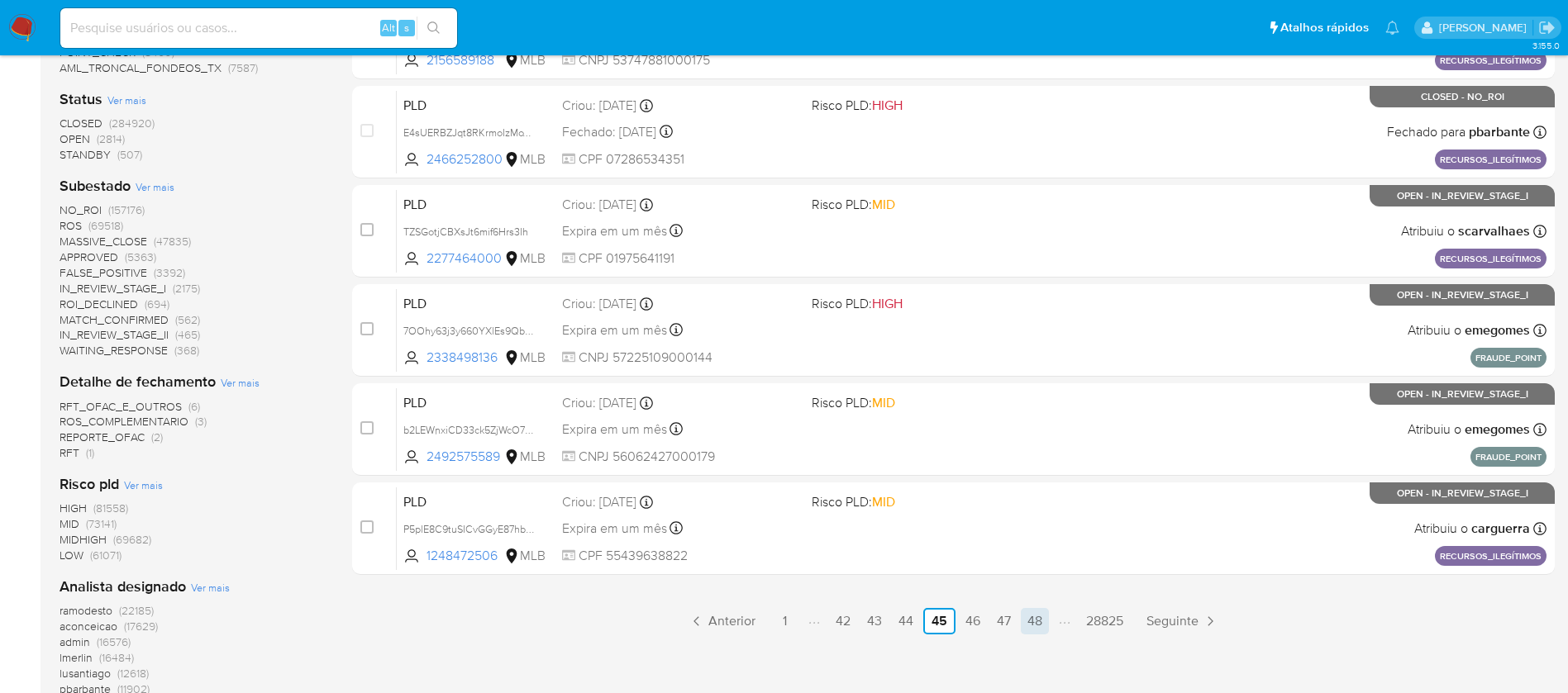
click at [1036, 624] on link "48" at bounding box center [1034, 621] width 28 height 27
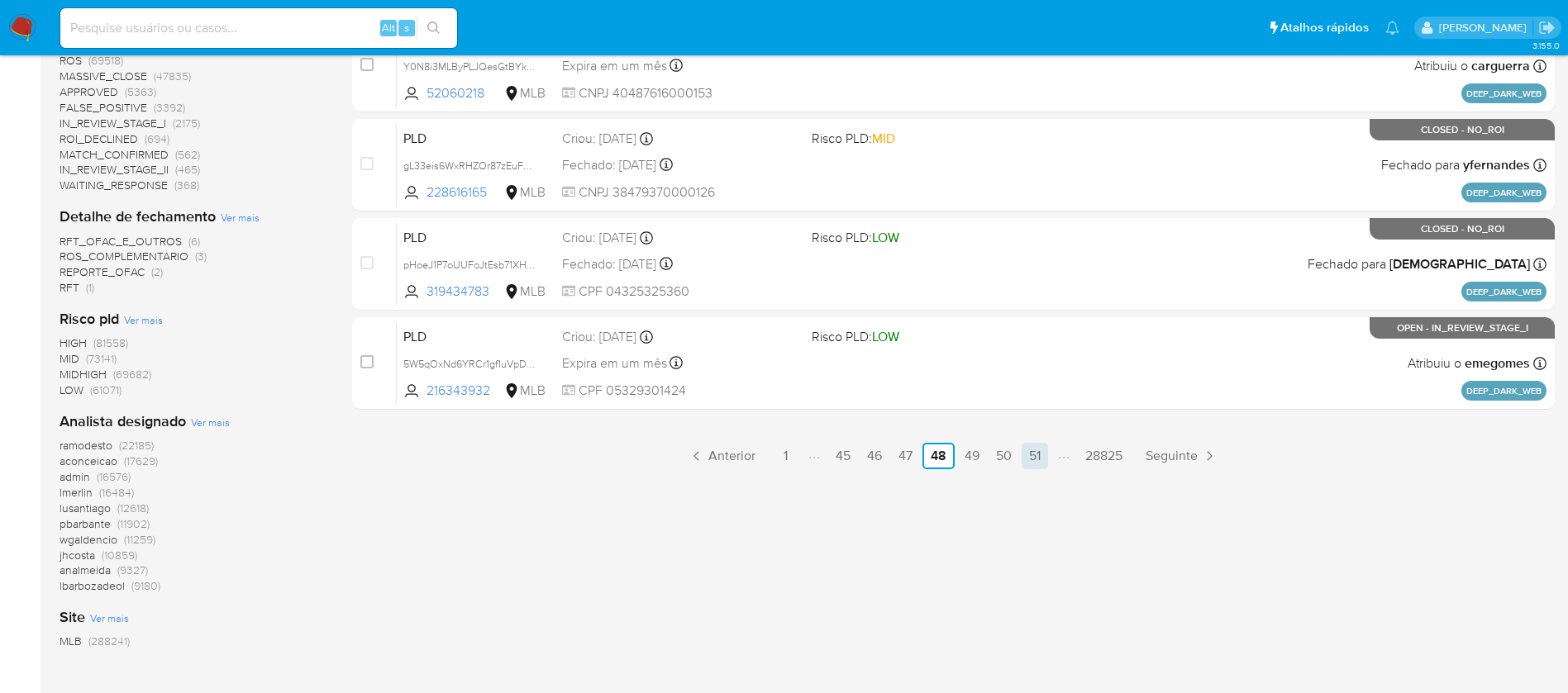
click at [1040, 456] on link "51" at bounding box center [1034, 456] width 27 height 27
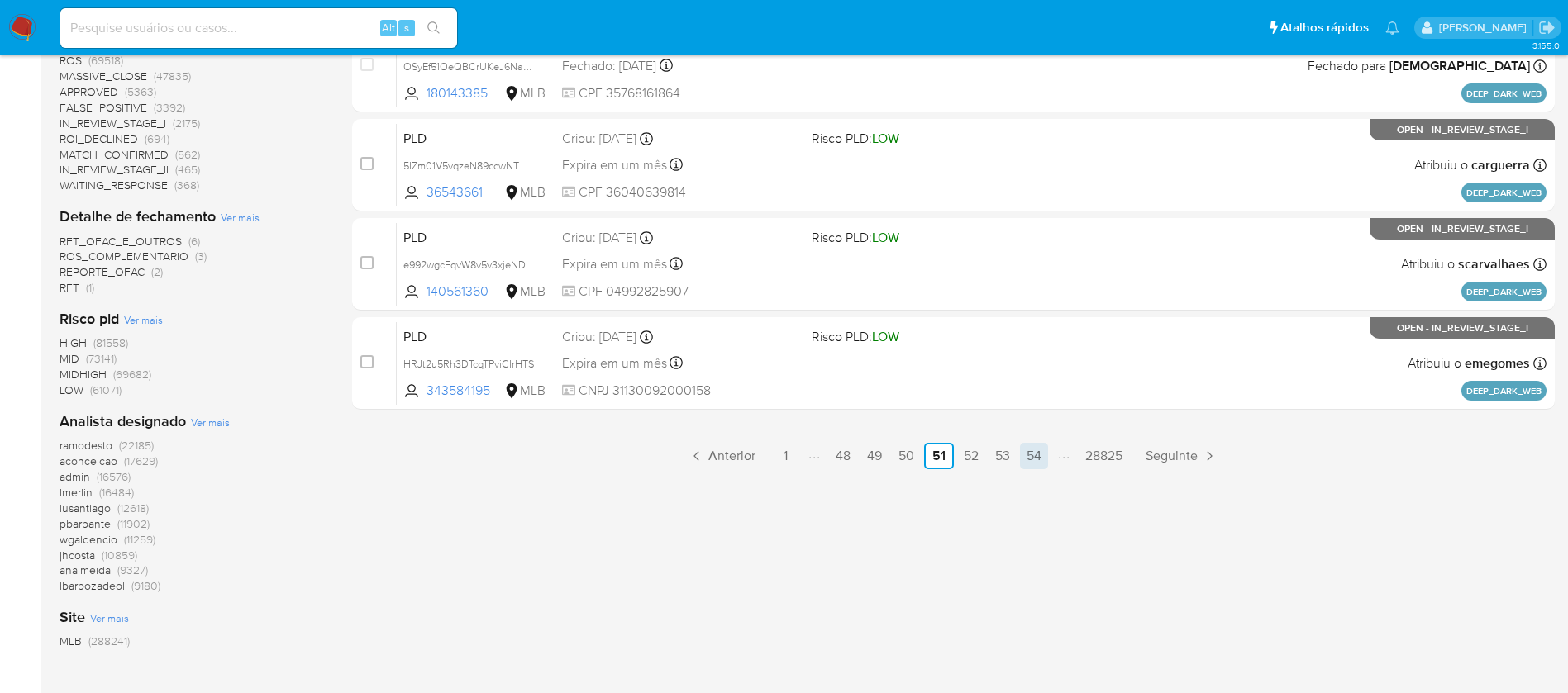
click at [1041, 452] on link "54" at bounding box center [1033, 456] width 28 height 27
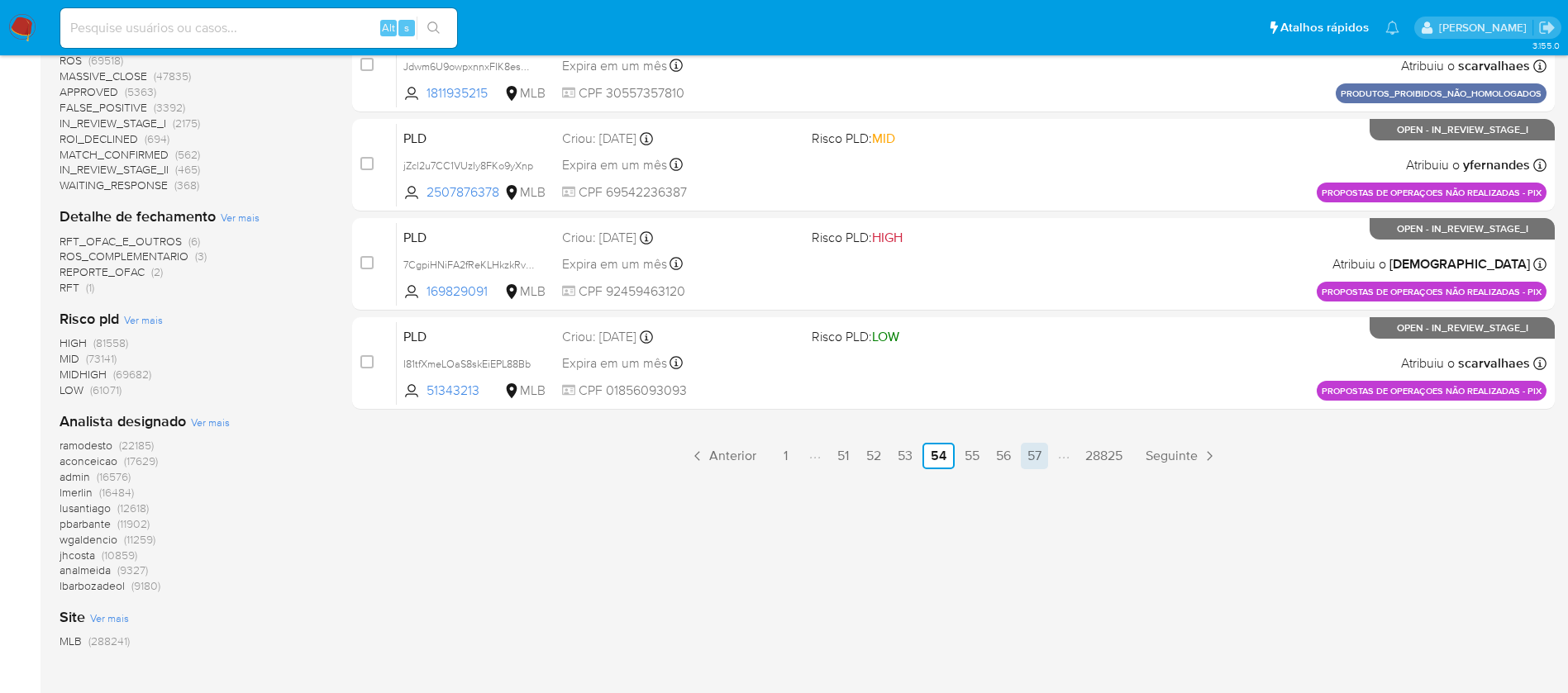
click at [1033, 458] on link "57" at bounding box center [1034, 456] width 27 height 27
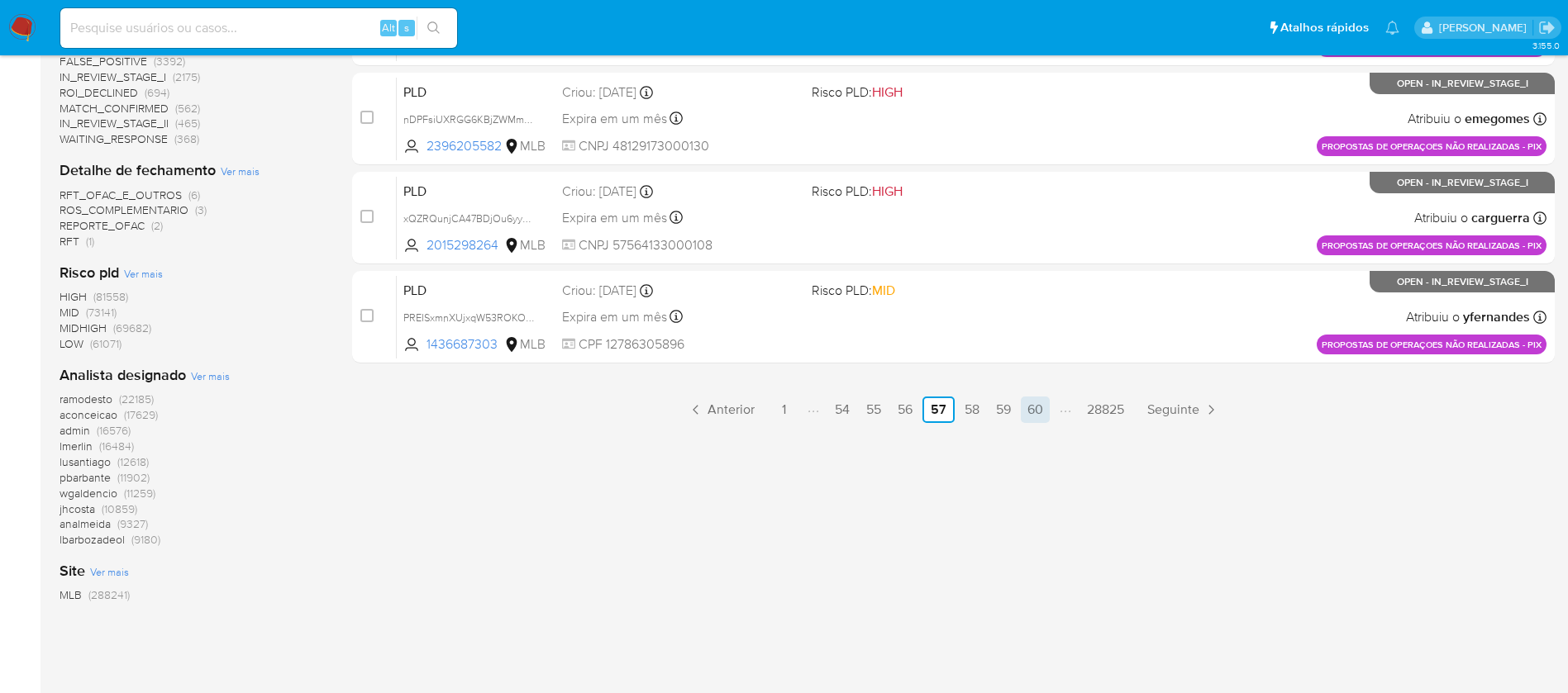
click at [1040, 418] on link "60" at bounding box center [1035, 409] width 29 height 27
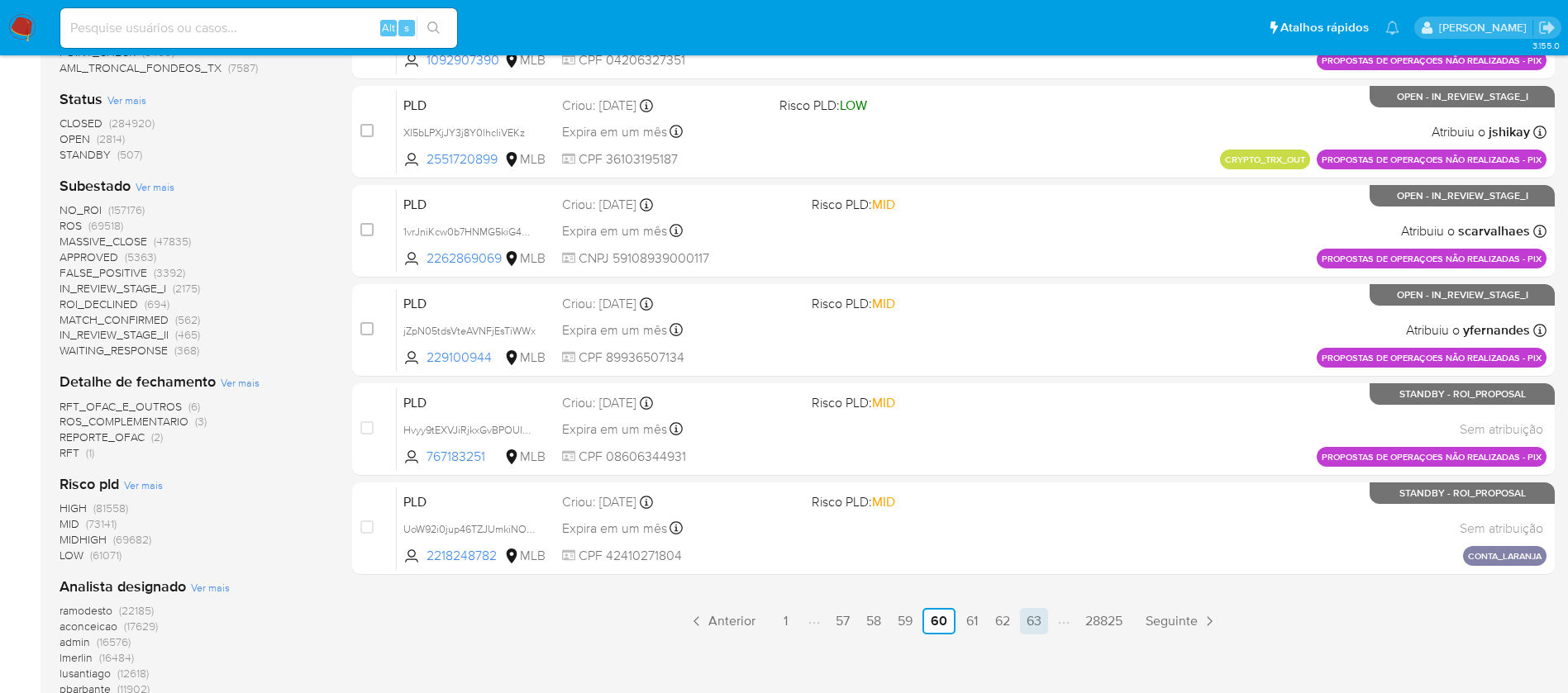
click at [1036, 626] on link "63" at bounding box center [1033, 621] width 28 height 27
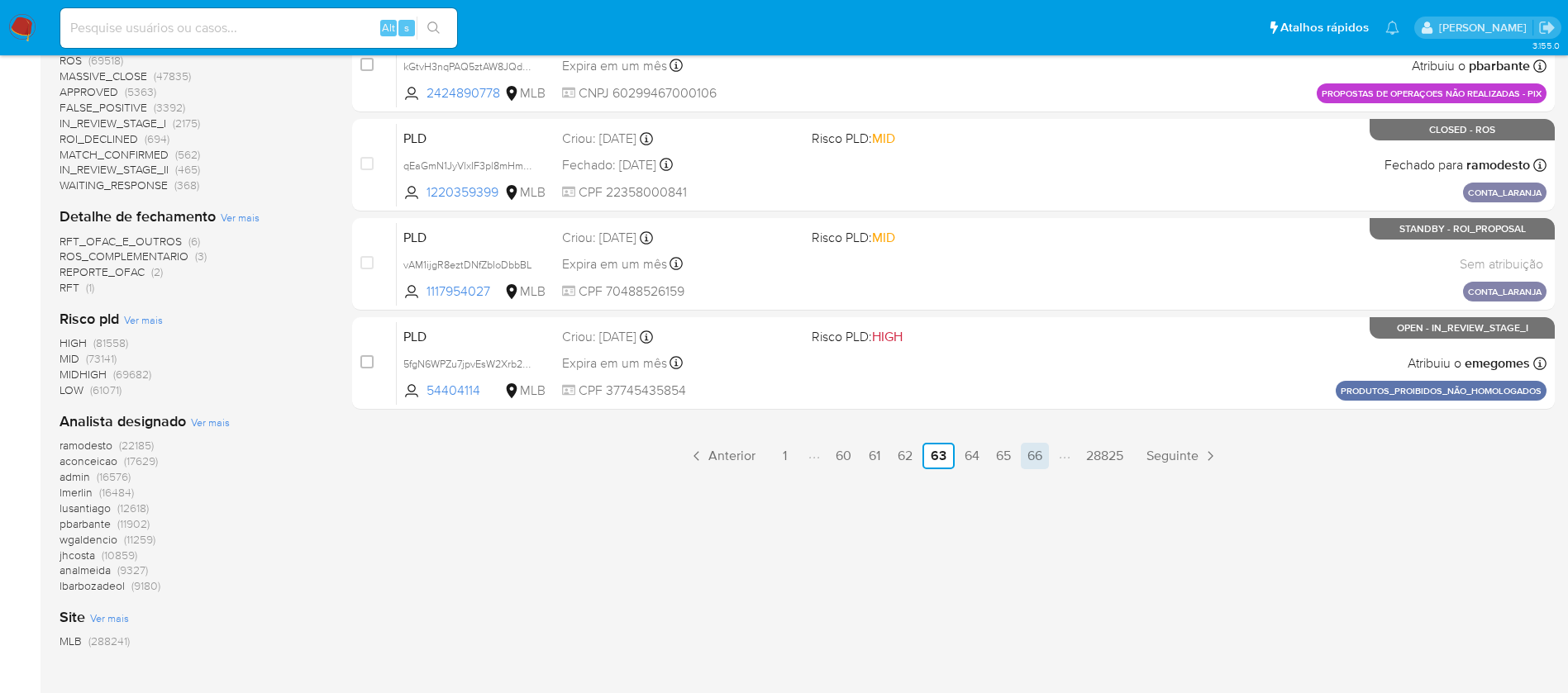
click at [1034, 453] on link "66" at bounding box center [1034, 456] width 28 height 27
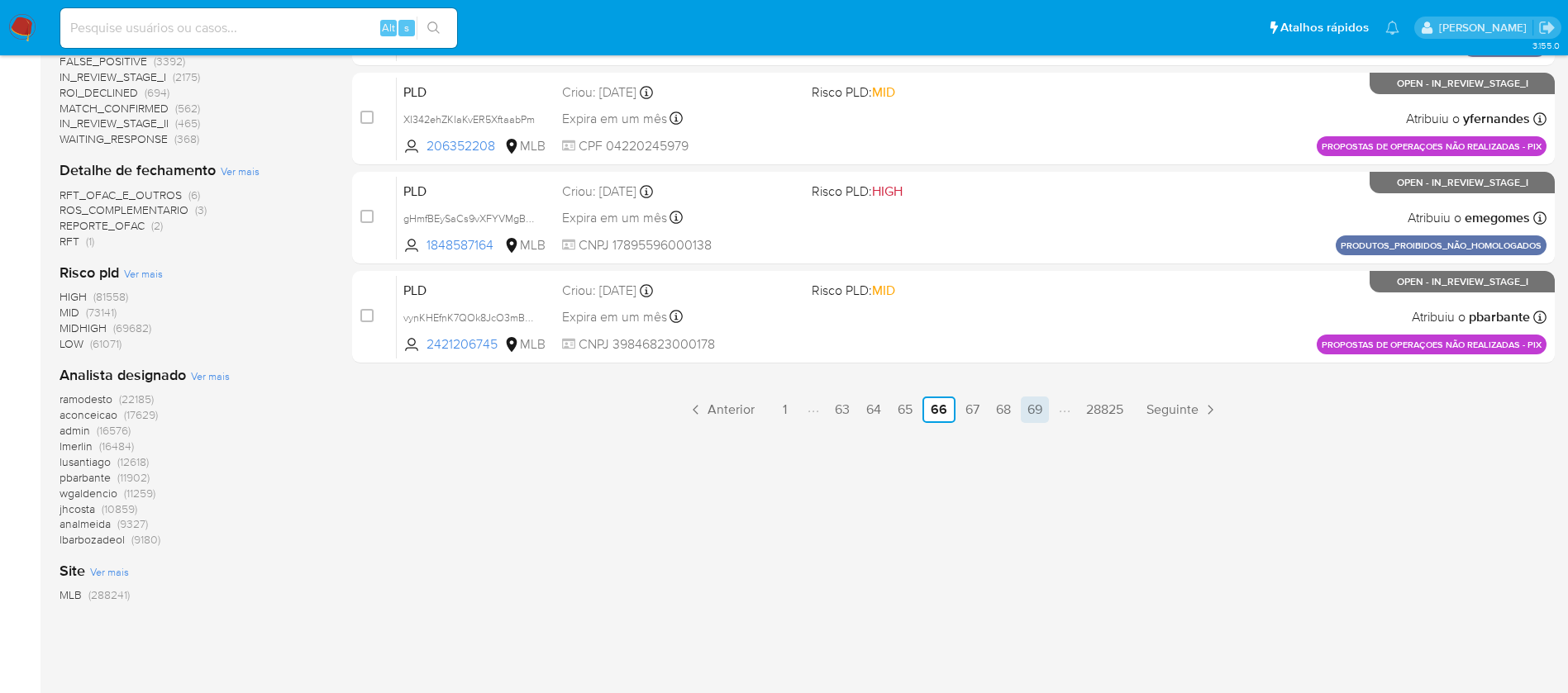
click at [1036, 417] on link "69" at bounding box center [1034, 409] width 28 height 27
click at [1043, 408] on link "72" at bounding box center [1034, 409] width 27 height 27
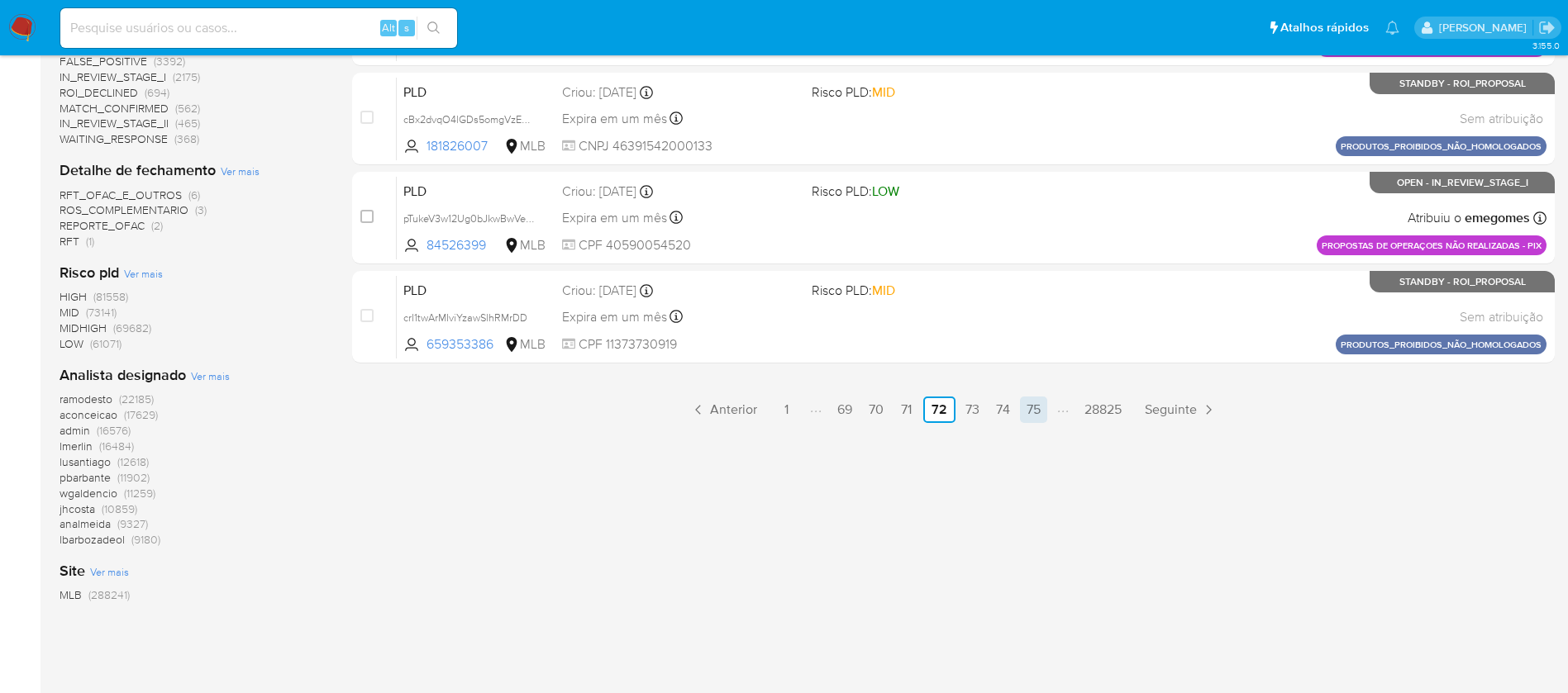
click at [1028, 412] on link "75" at bounding box center [1033, 409] width 27 height 27
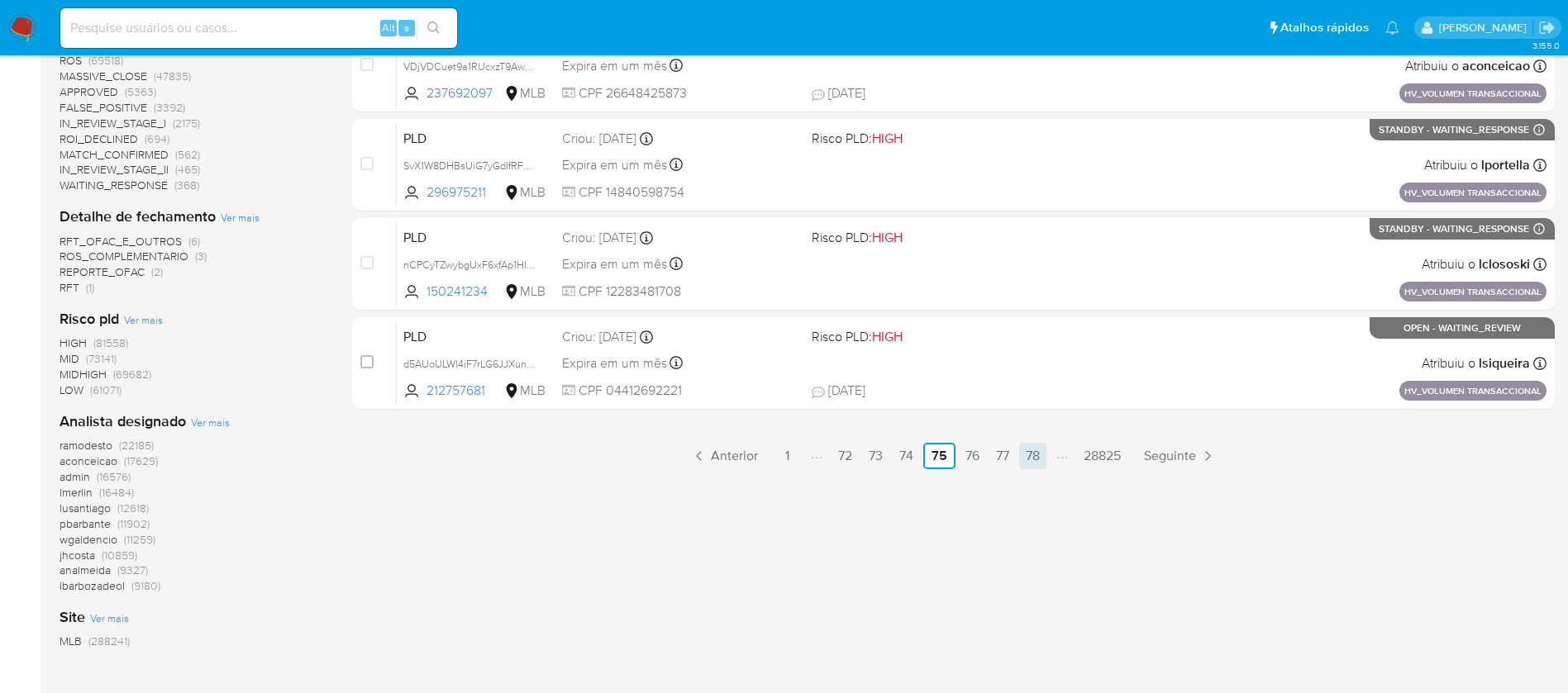
click at [1041, 459] on link "78" at bounding box center [1033, 456] width 27 height 27
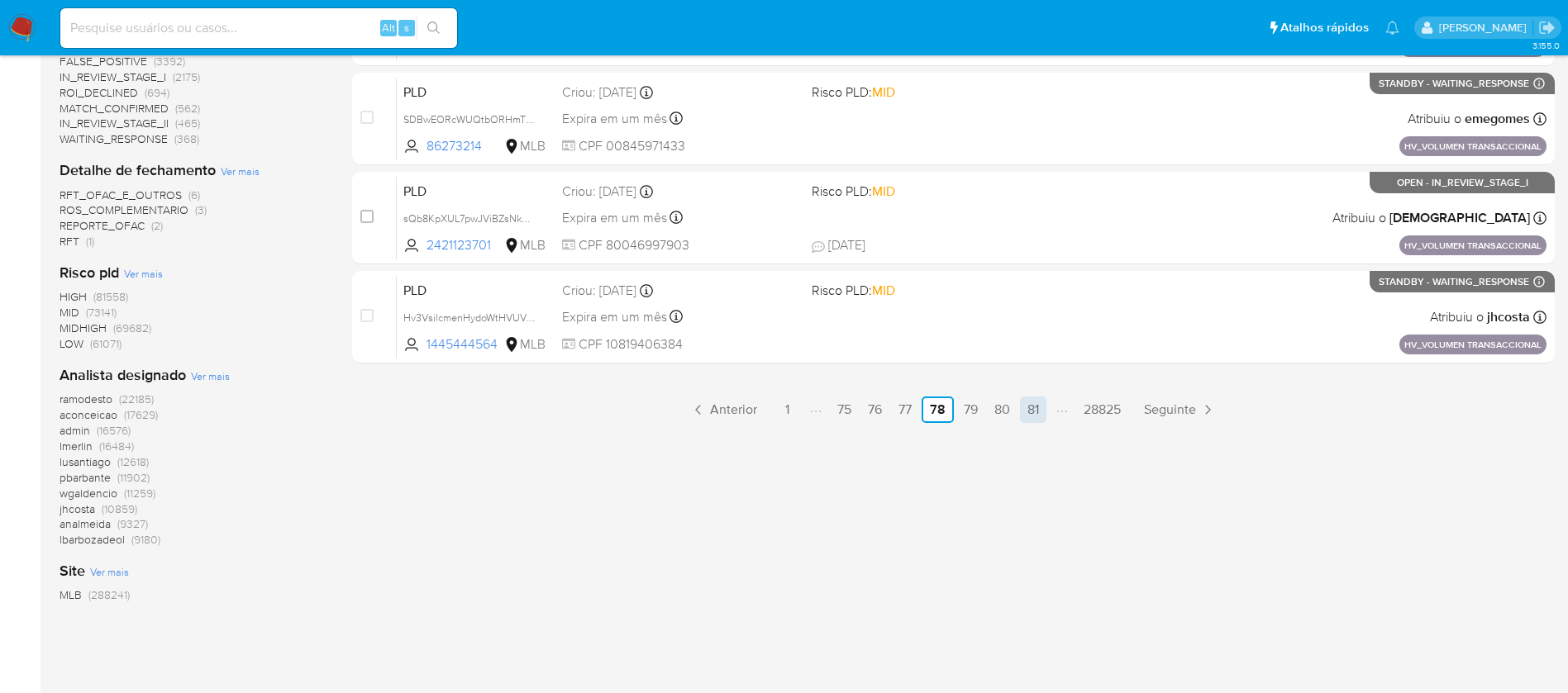
click at [1037, 412] on link "81" at bounding box center [1032, 409] width 27 height 27
click at [1040, 414] on link "84" at bounding box center [1033, 409] width 28 height 27
click at [1033, 417] on link "87" at bounding box center [1034, 409] width 27 height 27
click at [1037, 415] on link "90" at bounding box center [1035, 409] width 29 height 27
click at [1038, 418] on link "93" at bounding box center [1033, 409] width 28 height 27
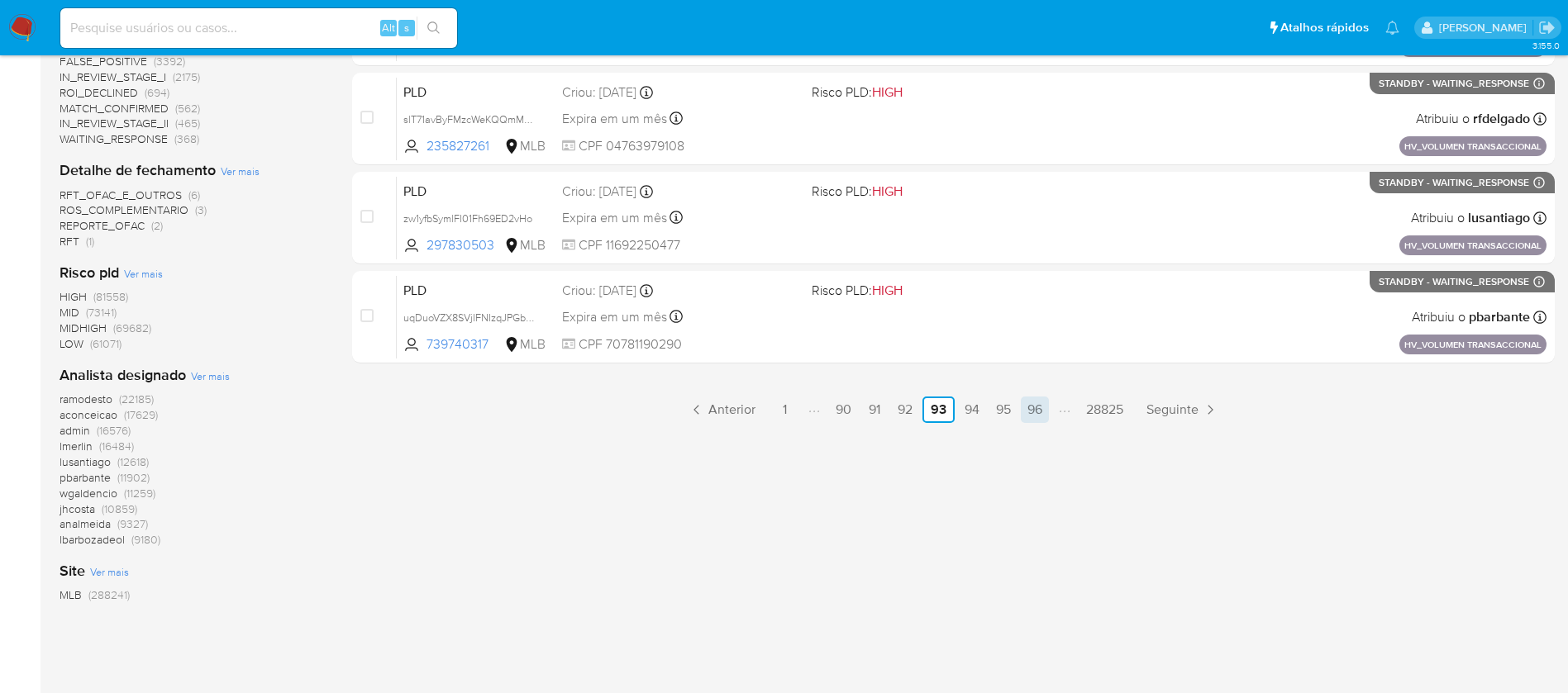
click at [1037, 409] on link "96" at bounding box center [1034, 409] width 28 height 27
click at [1043, 406] on link "99" at bounding box center [1034, 409] width 28 height 27
click at [1037, 418] on link "102" at bounding box center [1039, 409] width 33 height 27
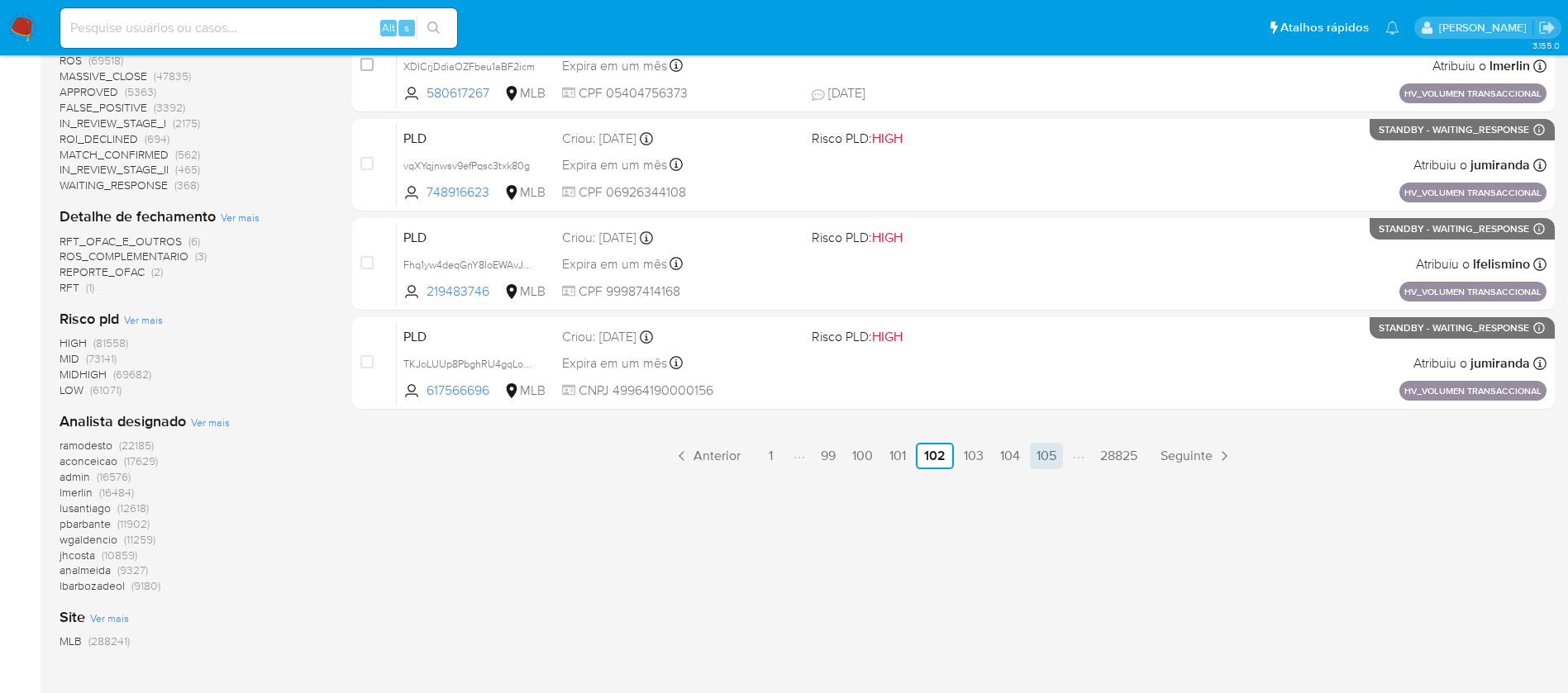
click at [1037, 458] on link "105" at bounding box center [1046, 456] width 33 height 27
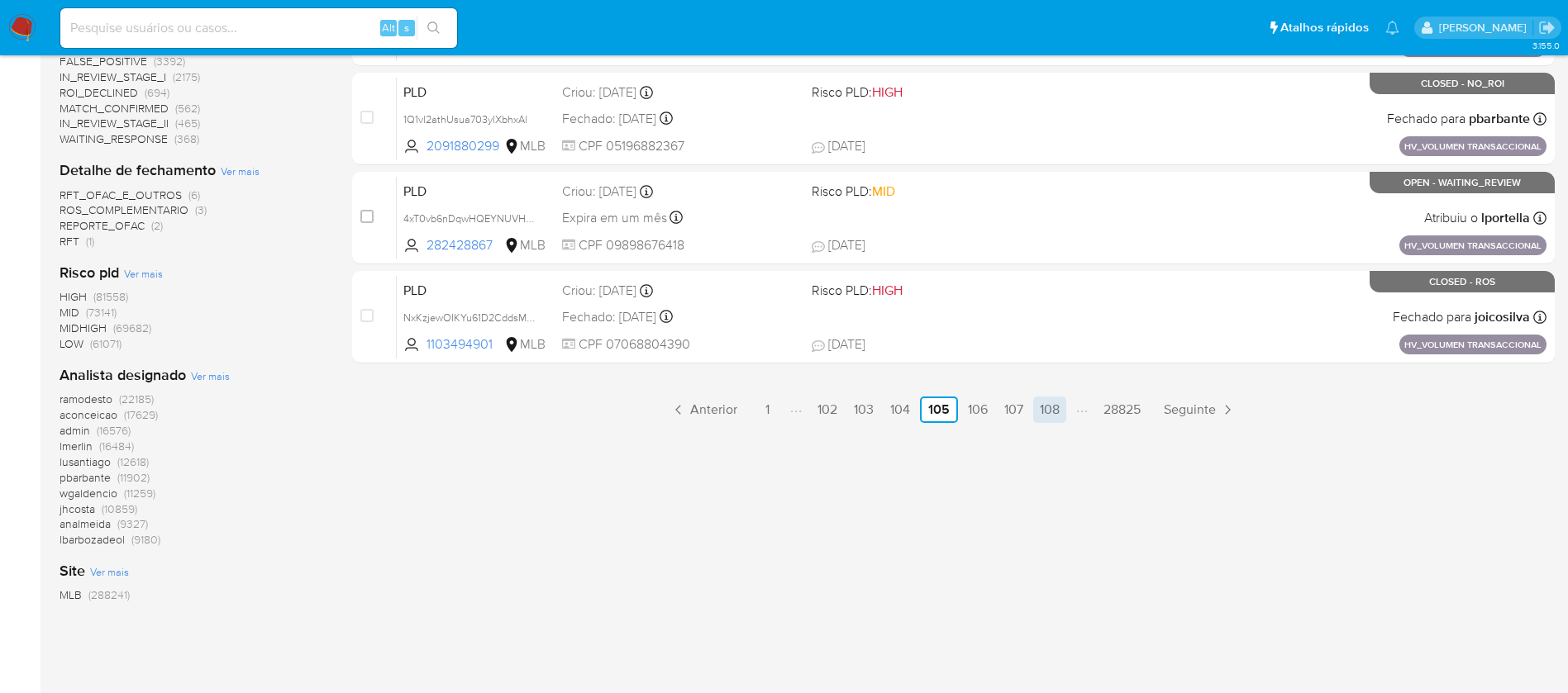
click at [1038, 408] on link "108" at bounding box center [1050, 409] width 33 height 27
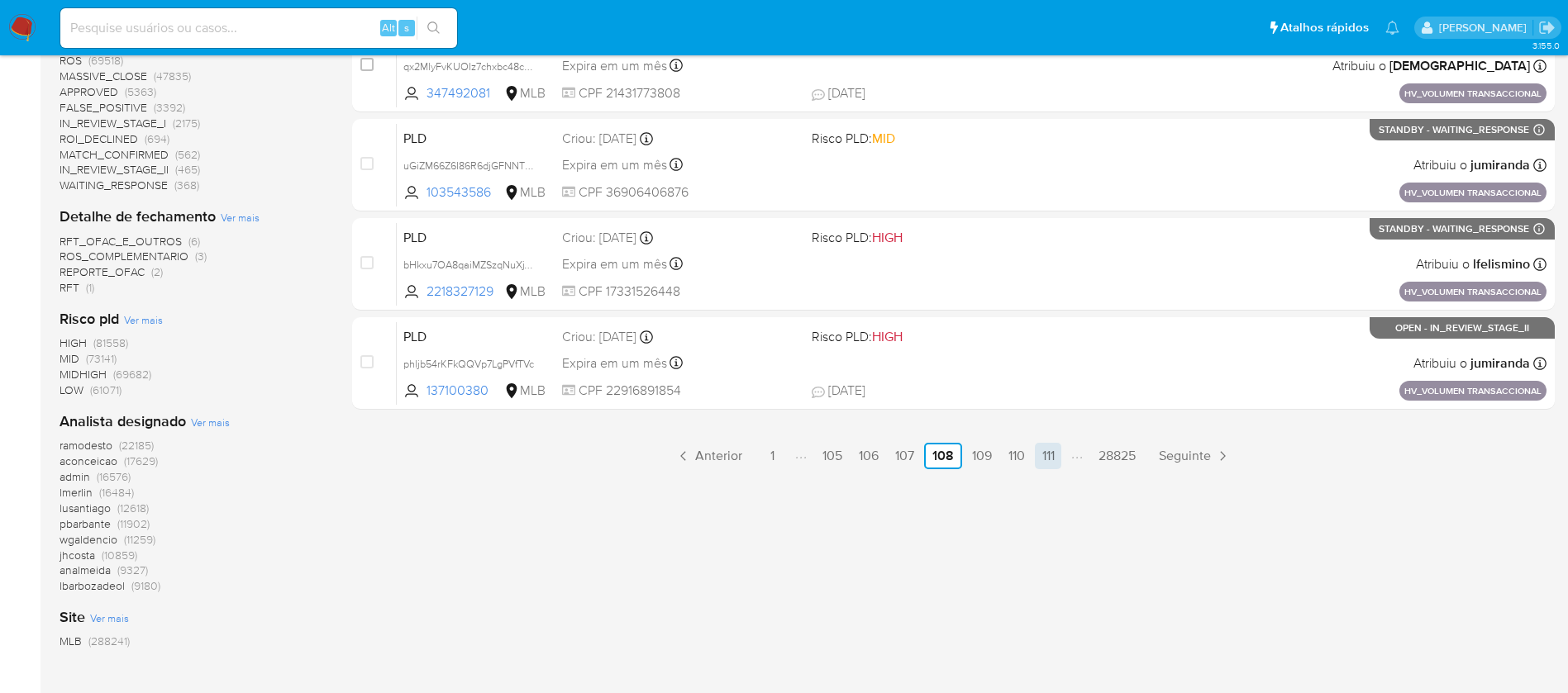
click at [1043, 456] on link "111" at bounding box center [1048, 456] width 27 height 27
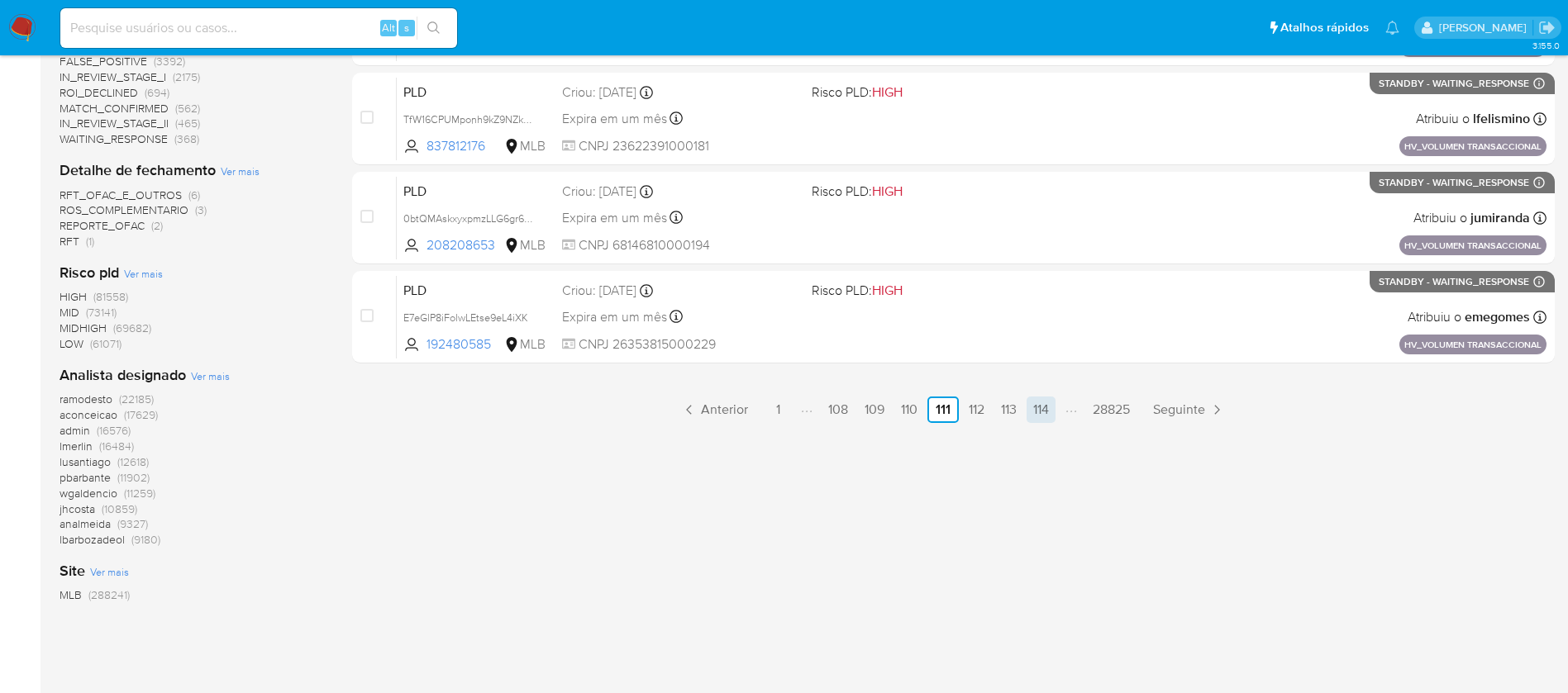
click at [1036, 418] on link "114" at bounding box center [1041, 409] width 29 height 27
click at [1037, 404] on link "117" at bounding box center [1036, 409] width 28 height 27
click at [1037, 414] on link "120" at bounding box center [1038, 409] width 33 height 27
click at [9, 31] on img at bounding box center [22, 27] width 28 height 28
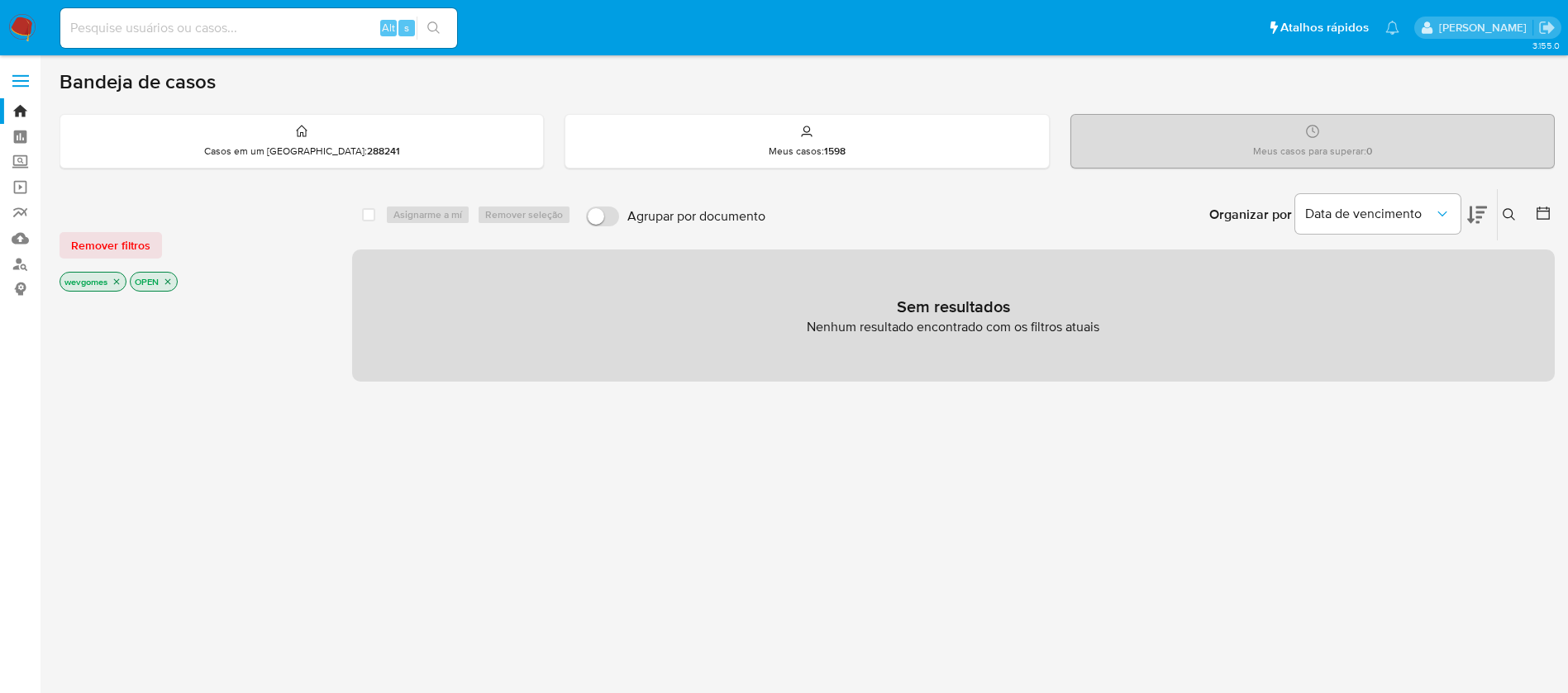
click at [9, 28] on img at bounding box center [22, 27] width 28 height 28
